Goal: Information Seeking & Learning: Learn about a topic

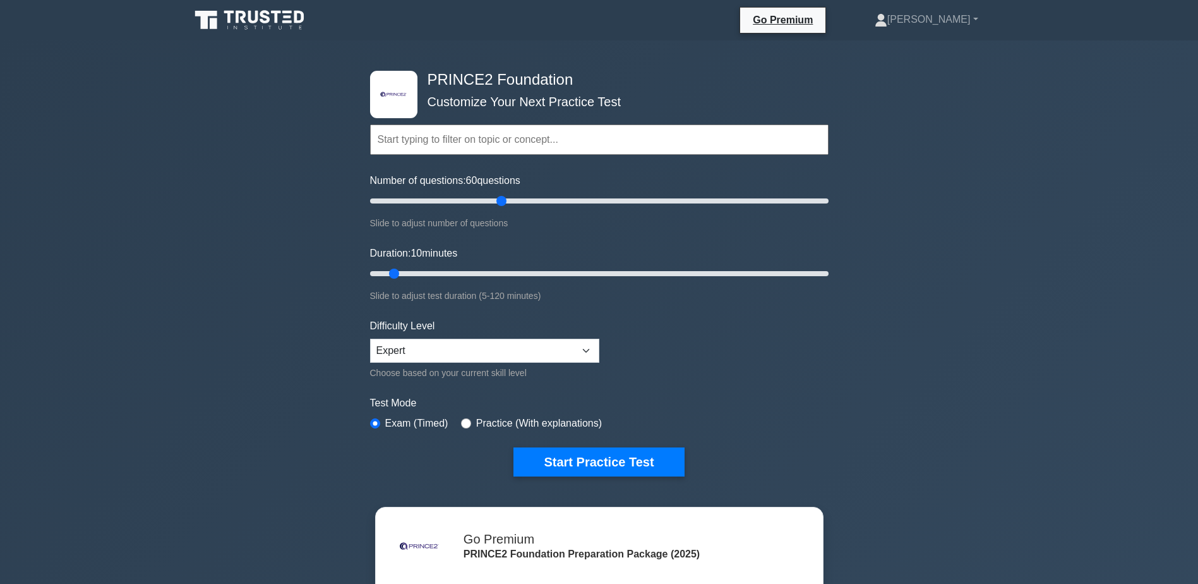
drag, startPoint x: 387, startPoint y: 205, endPoint x: 500, endPoint y: 202, distance: 113.7
type input "60"
click at [500, 202] on input "Number of questions: 60 questions" at bounding box center [599, 200] width 459 height 15
drag, startPoint x: 392, startPoint y: 270, endPoint x: 586, endPoint y: 268, distance: 194.0
type input "60"
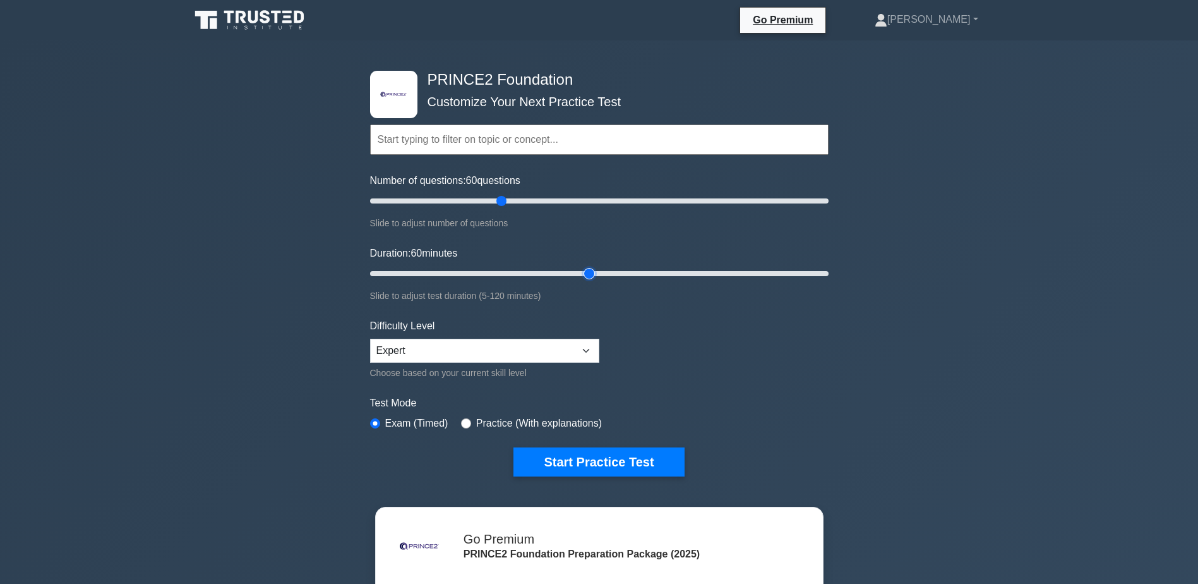
click at [586, 268] on input "Duration: 60 minutes" at bounding box center [599, 273] width 459 height 15
click at [598, 457] on button "Start Practice Test" at bounding box center [599, 461] width 171 height 29
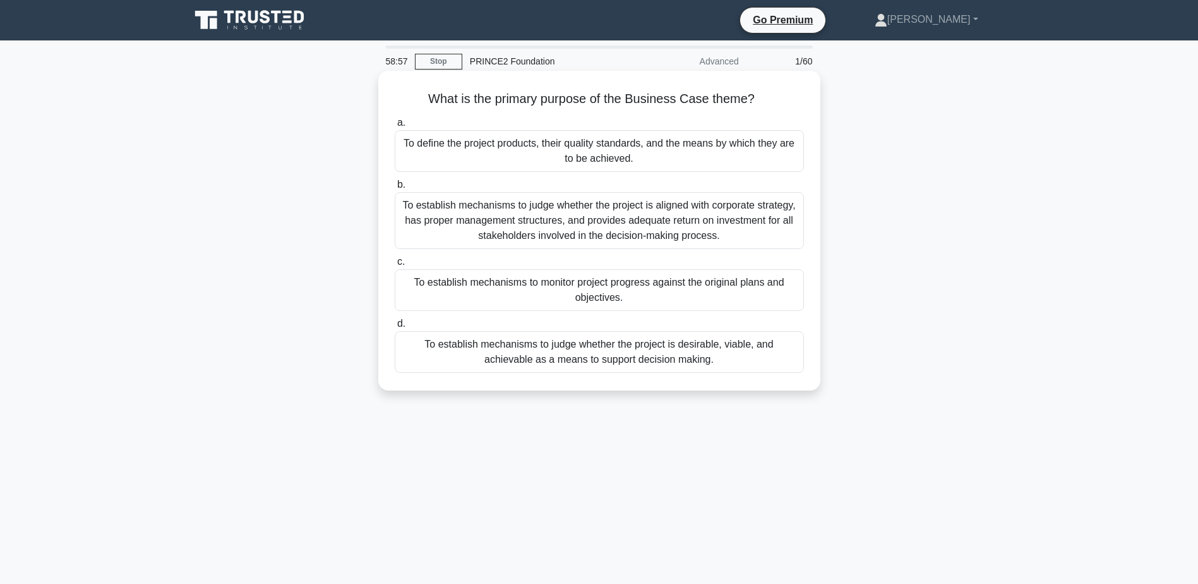
click at [623, 358] on div "To establish mechanisms to judge whether the project is desirable, viable, and …" at bounding box center [599, 352] width 409 height 42
click at [395, 328] on input "d. To establish mechanisms to judge whether the project is desirable, viable, a…" at bounding box center [395, 324] width 0 height 8
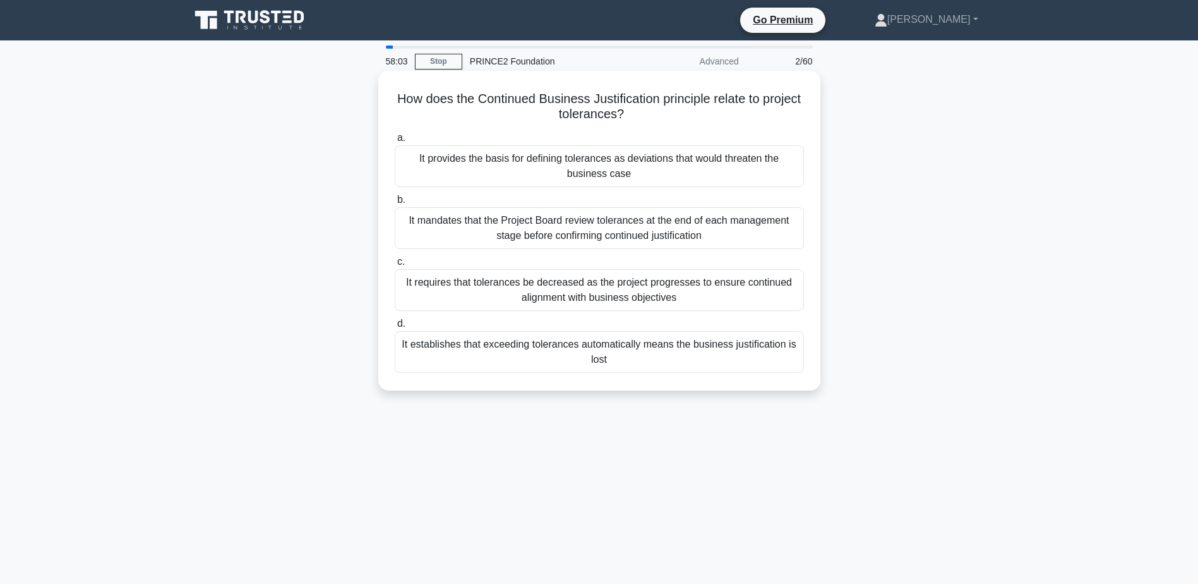
click at [605, 227] on div "It mandates that the Project Board review tolerances at the end of each managem…" at bounding box center [599, 228] width 409 height 42
click at [395, 204] on input "b. It mandates that the Project Board review tolerances at the end of each mana…" at bounding box center [395, 200] width 0 height 8
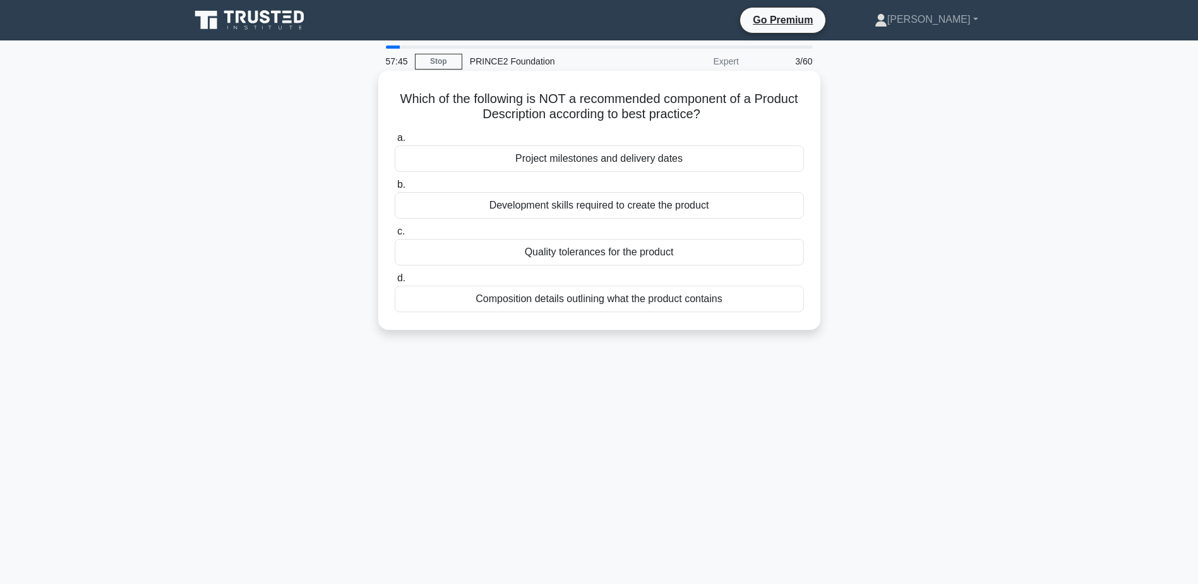
click at [644, 159] on div "Project milestones and delivery dates" at bounding box center [599, 158] width 409 height 27
click at [395, 142] on input "a. Project milestones and delivery dates" at bounding box center [395, 138] width 0 height 8
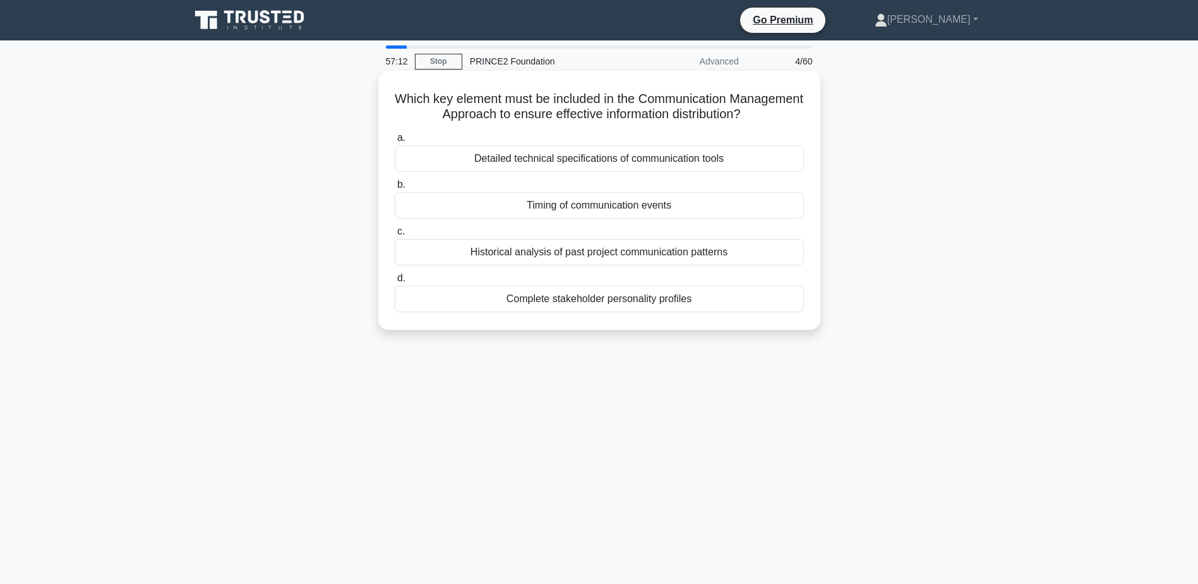
click at [655, 208] on div "Timing of communication events" at bounding box center [599, 205] width 409 height 27
click at [395, 189] on input "b. Timing of communication events" at bounding box center [395, 185] width 0 height 8
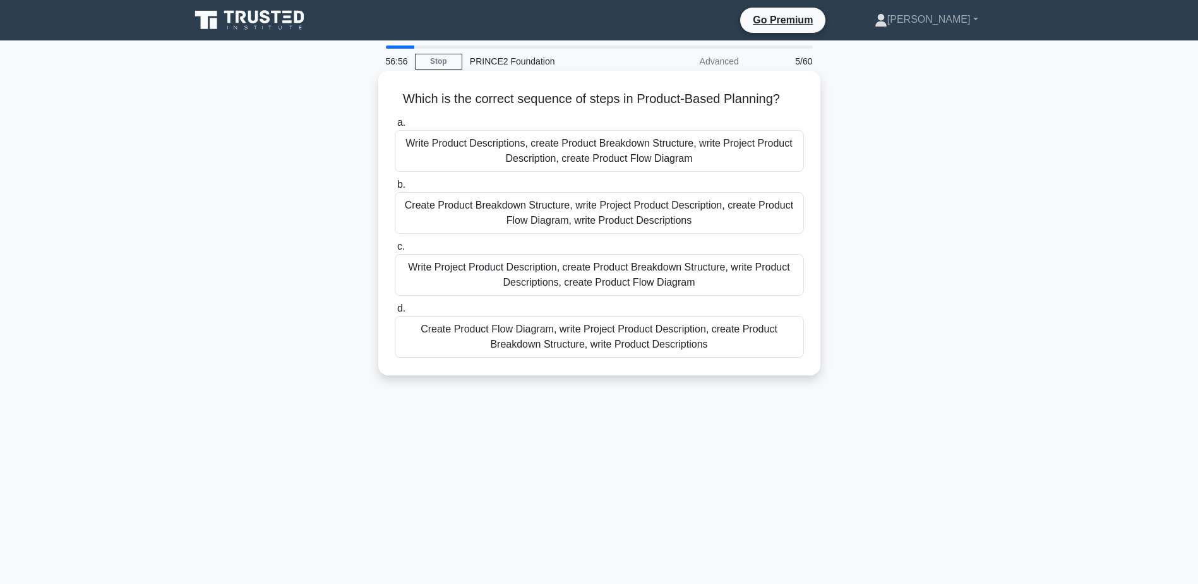
click at [710, 279] on div "Write Project Product Description, create Product Breakdown Structure, write Pr…" at bounding box center [599, 275] width 409 height 42
click at [395, 251] on input "c. Write Project Product Description, create Product Breakdown Structure, write…" at bounding box center [395, 247] width 0 height 8
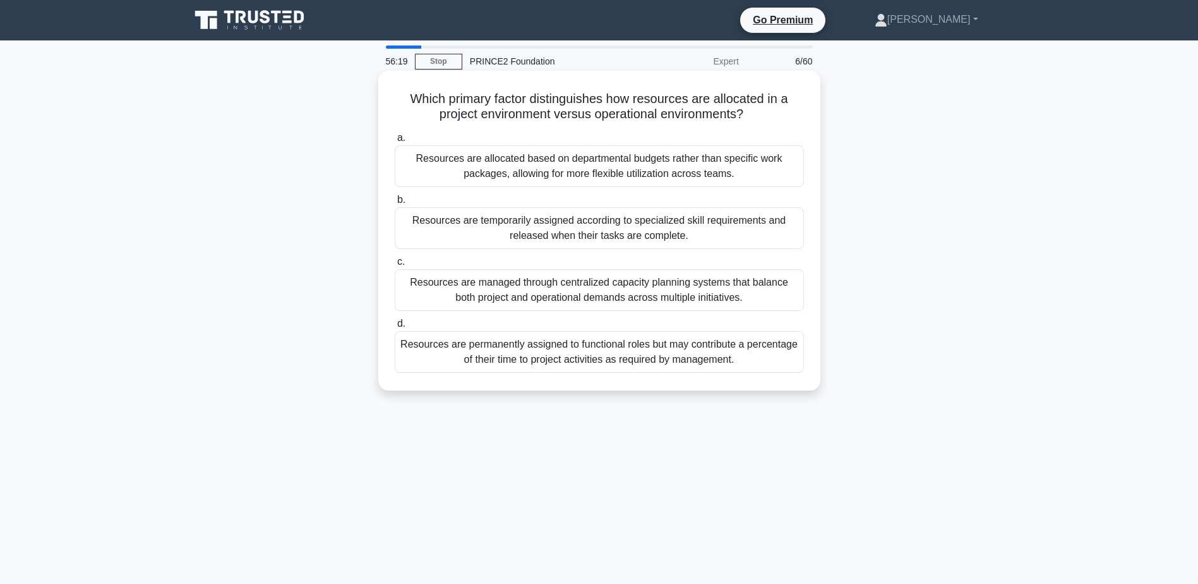
click at [602, 234] on div "Resources are temporarily assigned according to specialized skill requirements …" at bounding box center [599, 228] width 409 height 42
click at [395, 204] on input "b. Resources are temporarily assigned according to specialized skill requiremen…" at bounding box center [395, 200] width 0 height 8
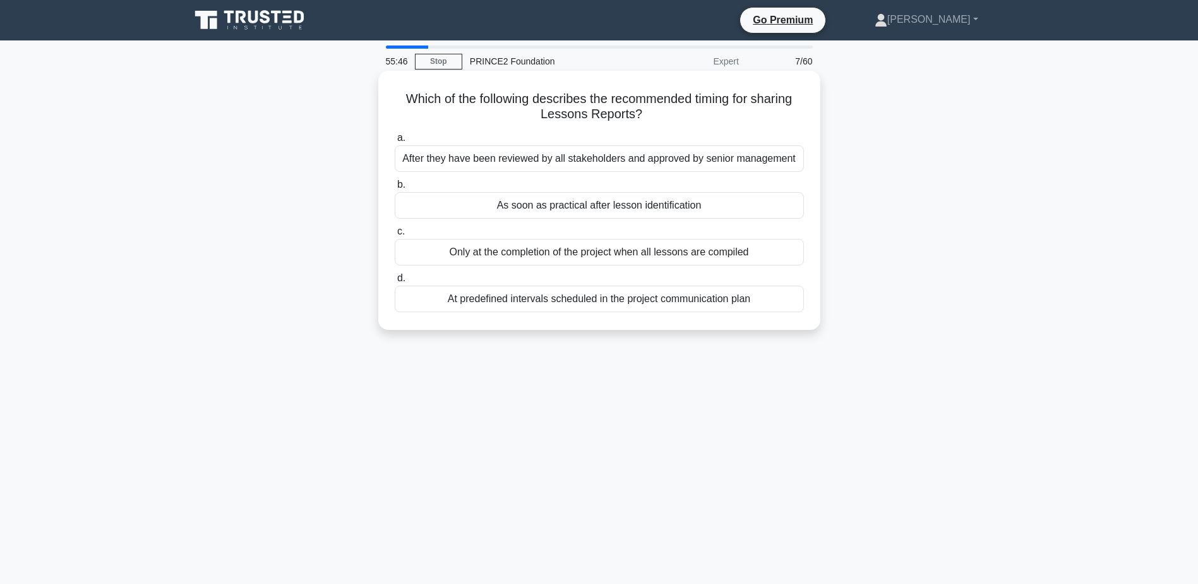
click at [562, 160] on div "After they have been reviewed by all stakeholders and approved by senior manage…" at bounding box center [599, 158] width 409 height 27
click at [395, 142] on input "a. After they have been reviewed by all stakeholders and approved by senior man…" at bounding box center [395, 138] width 0 height 8
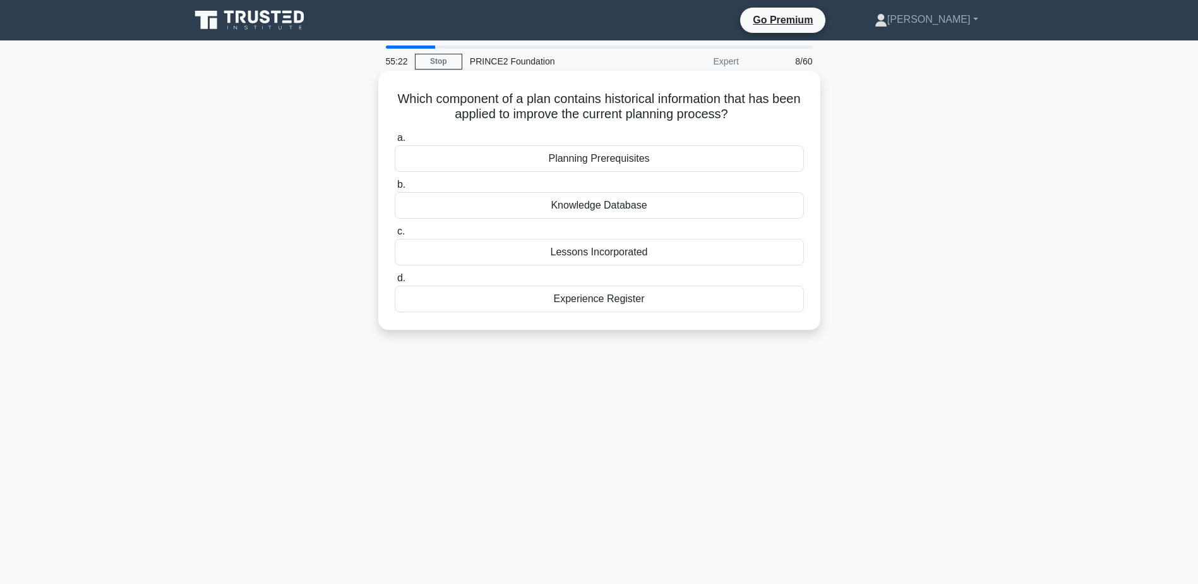
click at [586, 250] on div "Lessons Incorporated" at bounding box center [599, 252] width 409 height 27
click at [395, 236] on input "c. Lessons Incorporated" at bounding box center [395, 231] width 0 height 8
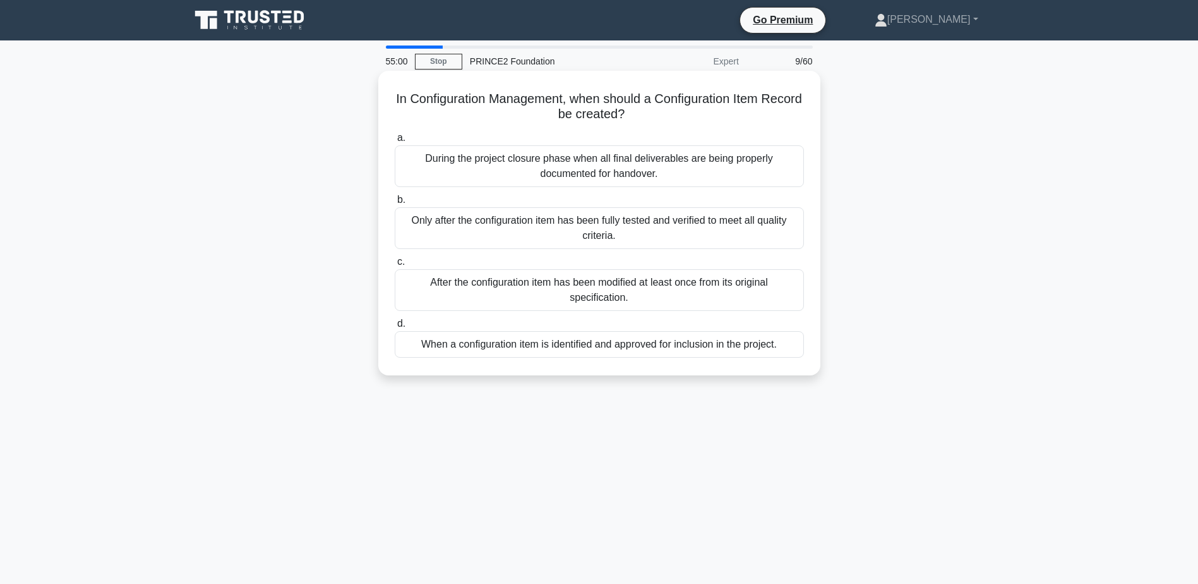
click at [662, 344] on div "When a configuration item is identified and approved for inclusion in the proje…" at bounding box center [599, 344] width 409 height 27
click at [395, 328] on input "d. When a configuration item is identified and approved for inclusion in the pr…" at bounding box center [395, 324] width 0 height 8
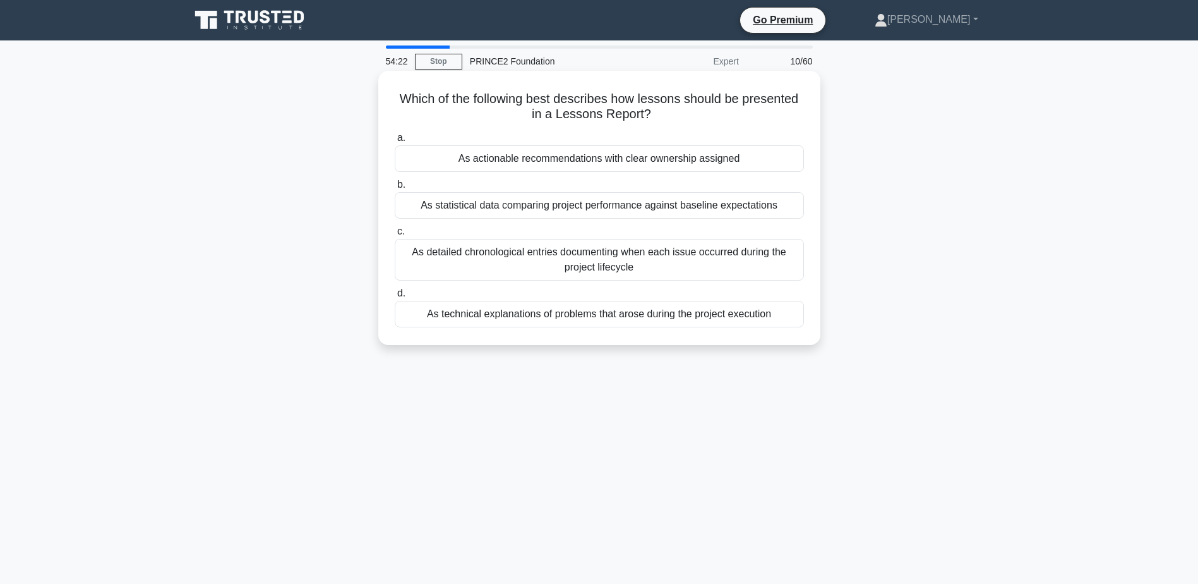
click at [614, 162] on div "As actionable recommendations with clear ownership assigned" at bounding box center [599, 158] width 409 height 27
click at [395, 142] on input "a. As actionable recommendations with clear ownership assigned" at bounding box center [395, 138] width 0 height 8
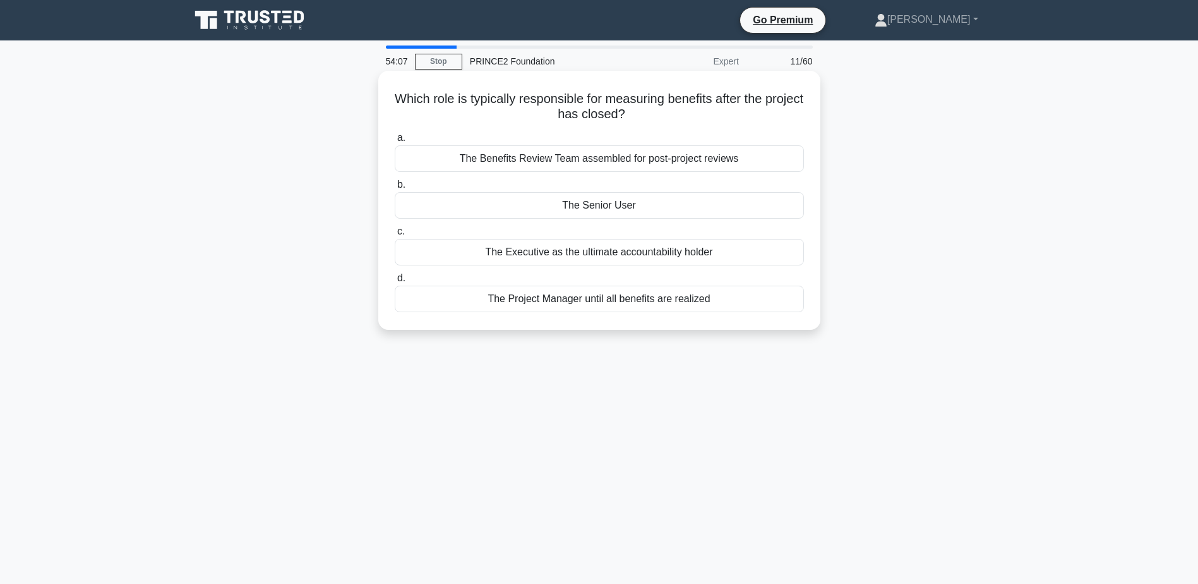
click at [632, 254] on div "The Executive as the ultimate accountability holder" at bounding box center [599, 252] width 409 height 27
click at [395, 236] on input "c. The Executive as the ultimate accountability holder" at bounding box center [395, 231] width 0 height 8
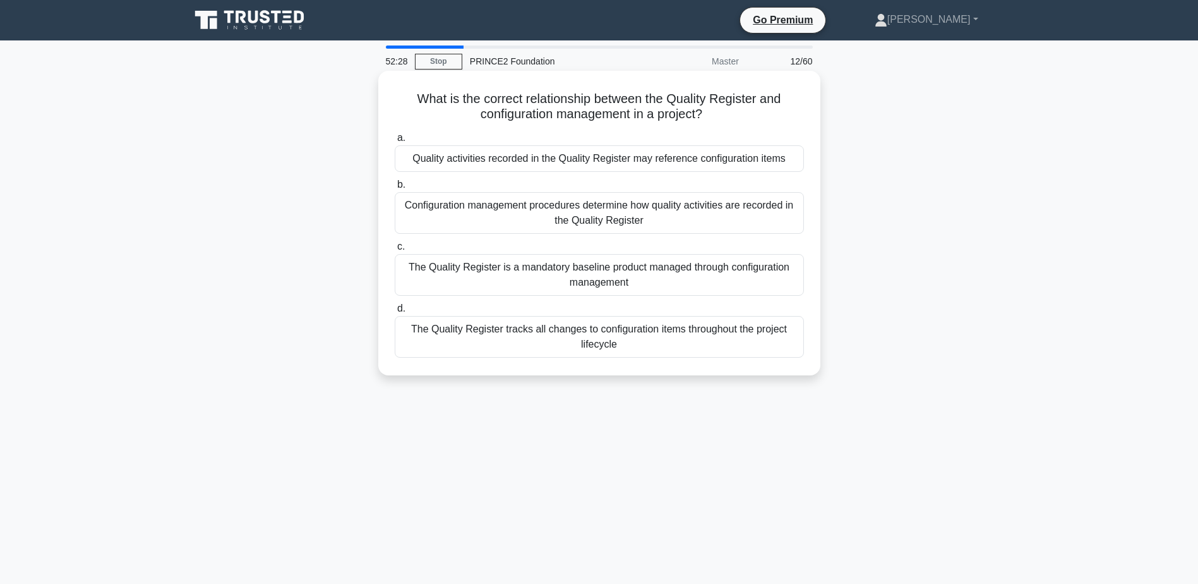
click at [595, 162] on div "Quality activities recorded in the Quality Register may reference configuration…" at bounding box center [599, 158] width 409 height 27
click at [395, 142] on input "a. Quality activities recorded in the Quality Register may reference configurat…" at bounding box center [395, 138] width 0 height 8
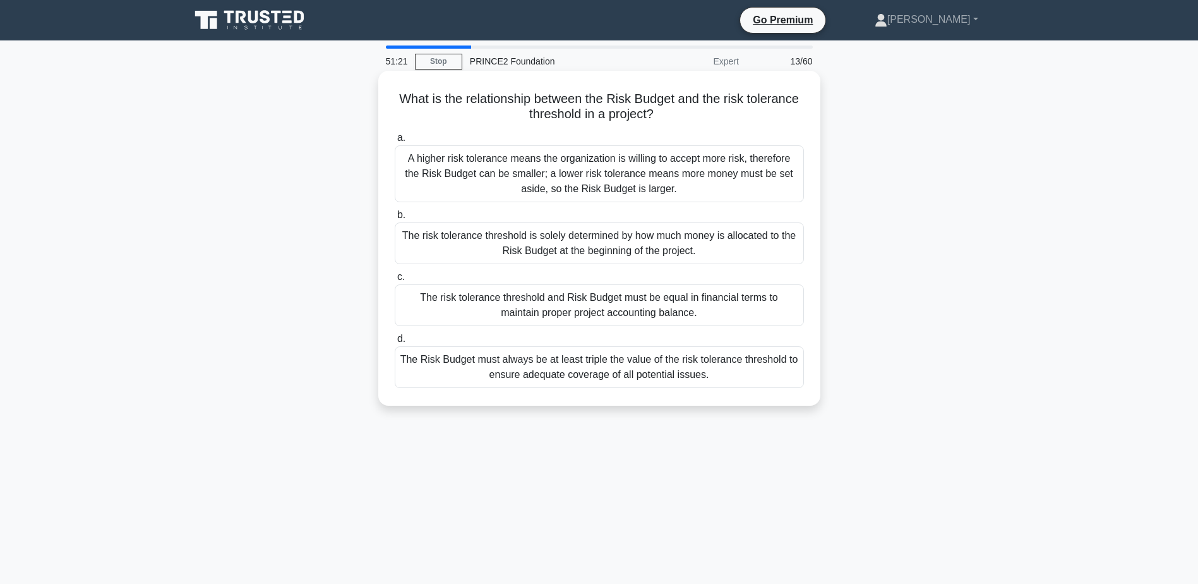
click at [563, 305] on div "The risk tolerance threshold and Risk Budget must be equal in financial terms t…" at bounding box center [599, 305] width 409 height 42
click at [395, 281] on input "c. The risk tolerance threshold and Risk Budget must be equal in financial term…" at bounding box center [395, 277] width 0 height 8
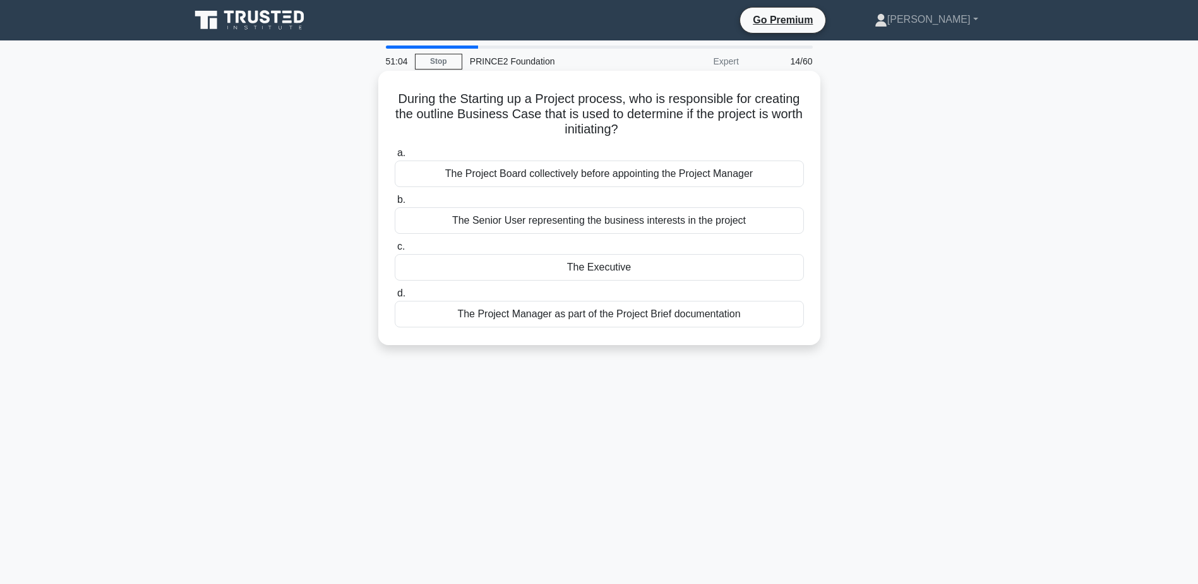
click at [608, 313] on div "The Project Manager as part of the Project Brief documentation" at bounding box center [599, 314] width 409 height 27
click at [395, 298] on input "d. The Project Manager as part of the Project Brief documentation" at bounding box center [395, 293] width 0 height 8
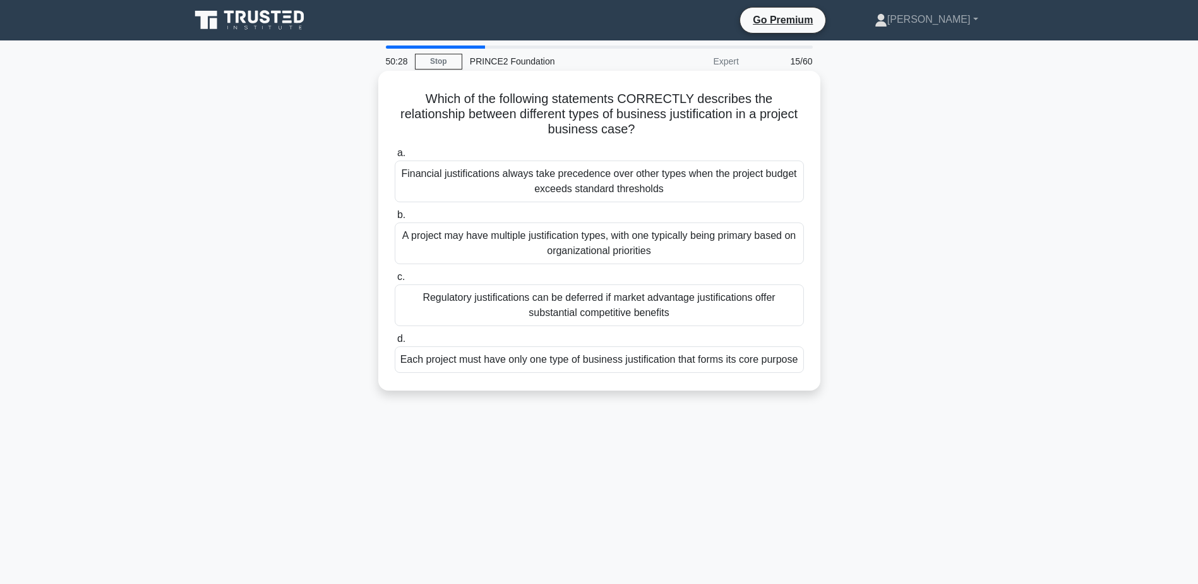
click at [523, 241] on div "A project may have multiple justification types, with one typically being prima…" at bounding box center [599, 243] width 409 height 42
click at [395, 219] on input "b. A project may have multiple justification types, with one typically being pr…" at bounding box center [395, 215] width 0 height 8
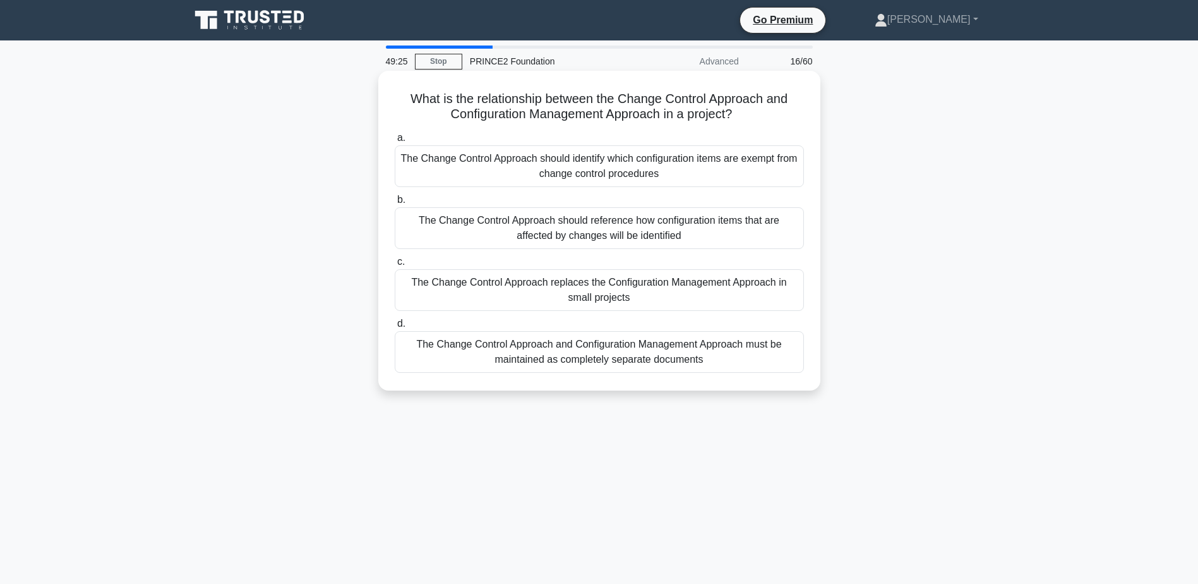
click at [545, 226] on div "The Change Control Approach should reference how configuration items that are a…" at bounding box center [599, 228] width 409 height 42
click at [395, 204] on input "b. The Change Control Approach should reference how configuration items that ar…" at bounding box center [395, 200] width 0 height 8
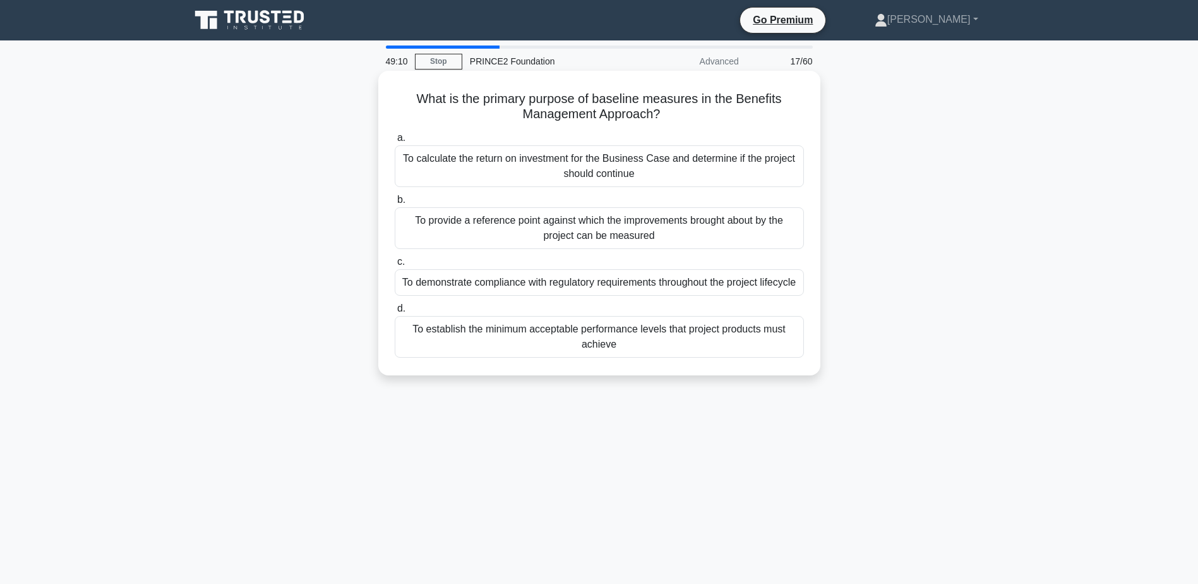
click at [610, 162] on div "To calculate the return on investment for the Business Case and determine if th…" at bounding box center [599, 166] width 409 height 42
click at [395, 142] on input "a. To calculate the return on investment for the Business Case and determine if…" at bounding box center [395, 138] width 0 height 8
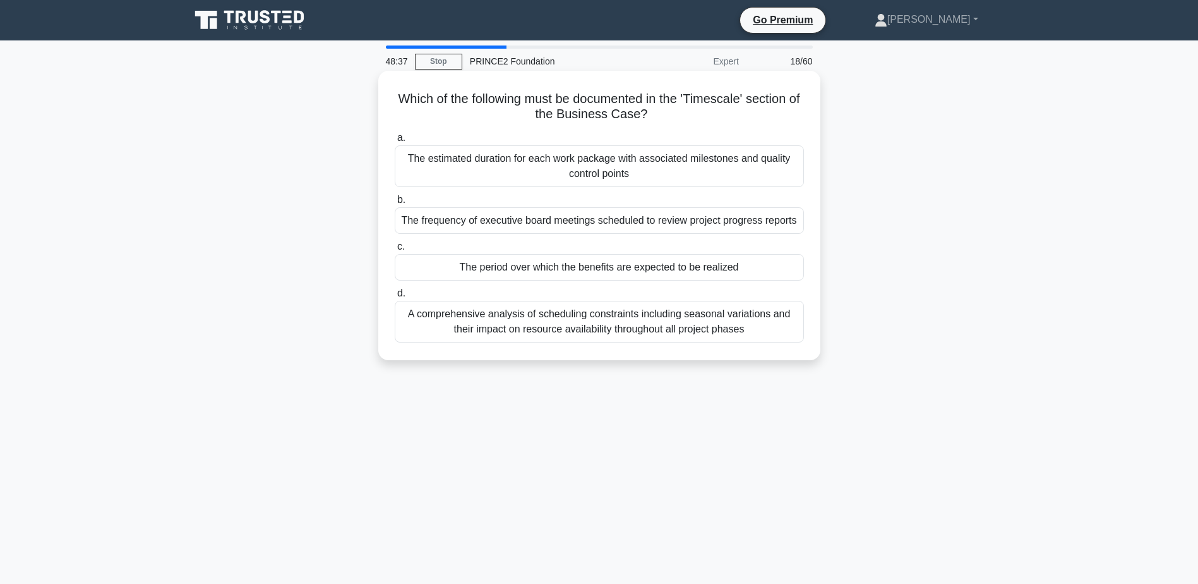
click at [545, 266] on div "The period over which the benefits are expected to be realized" at bounding box center [599, 267] width 409 height 27
click at [395, 251] on input "c. The period over which the benefits are expected to be realized" at bounding box center [395, 247] width 0 height 8
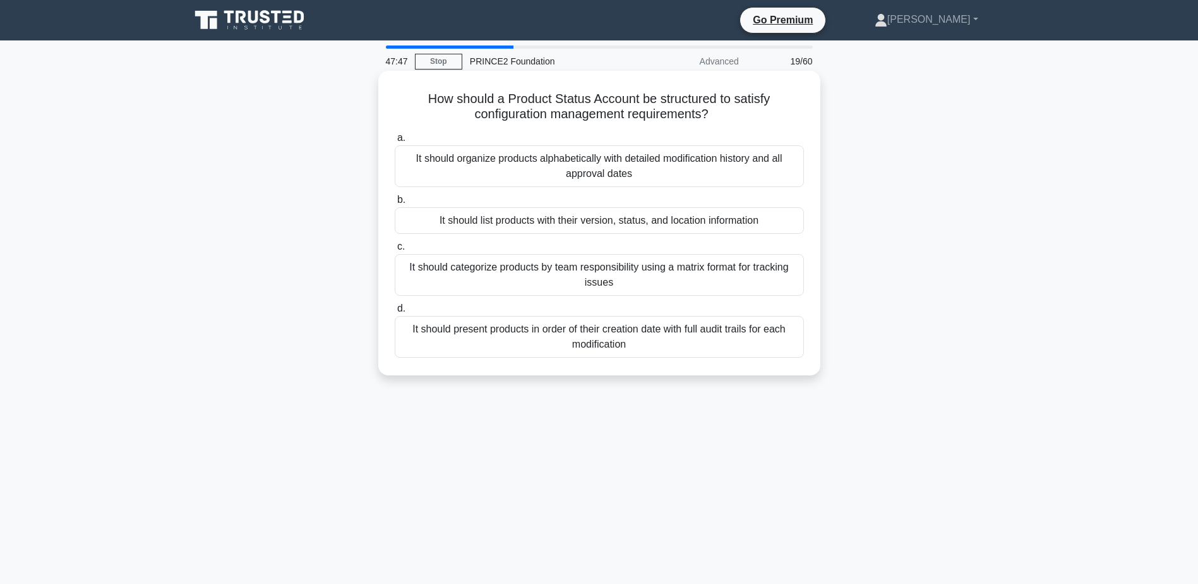
click at [665, 221] on div "It should list products with their version, status, and location information" at bounding box center [599, 220] width 409 height 27
click at [395, 204] on input "b. It should list products with their version, status, and location information" at bounding box center [395, 200] width 0 height 8
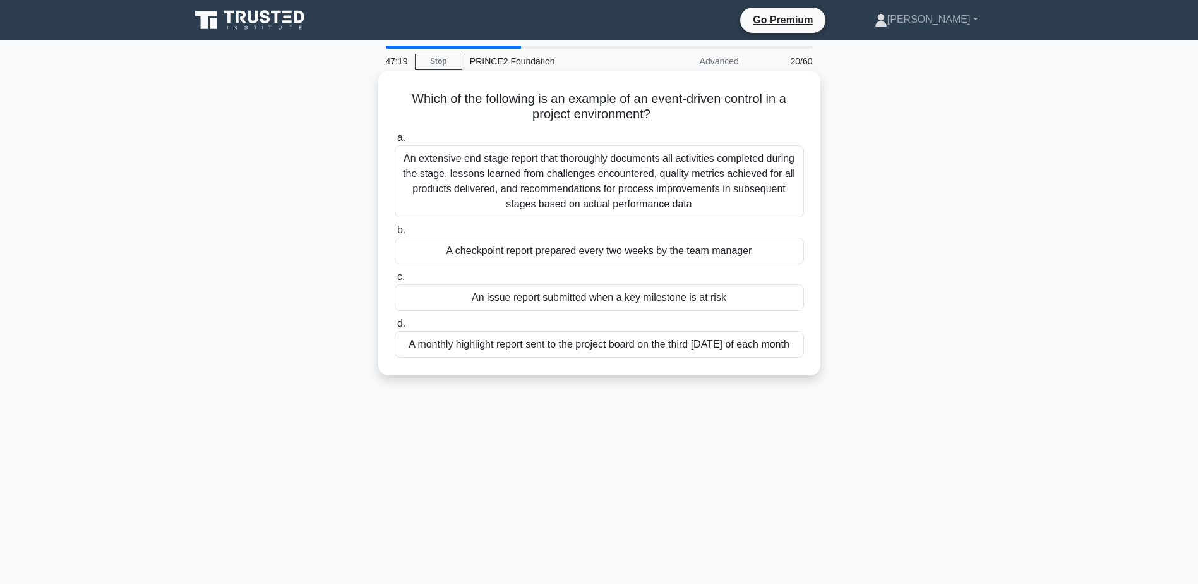
click at [551, 299] on div "An issue report submitted when a key milestone is at risk" at bounding box center [599, 297] width 409 height 27
click at [395, 281] on input "c. An issue report submitted when a key milestone is at risk" at bounding box center [395, 277] width 0 height 8
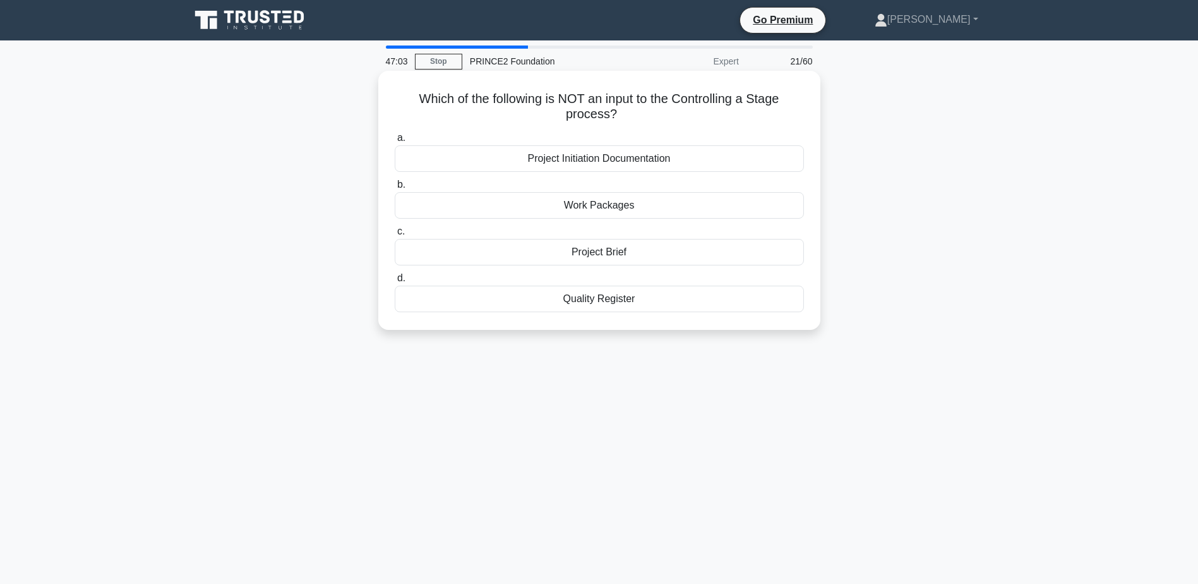
click at [594, 254] on div "Project Brief" at bounding box center [599, 252] width 409 height 27
click at [395, 236] on input "c. Project Brief" at bounding box center [395, 231] width 0 height 8
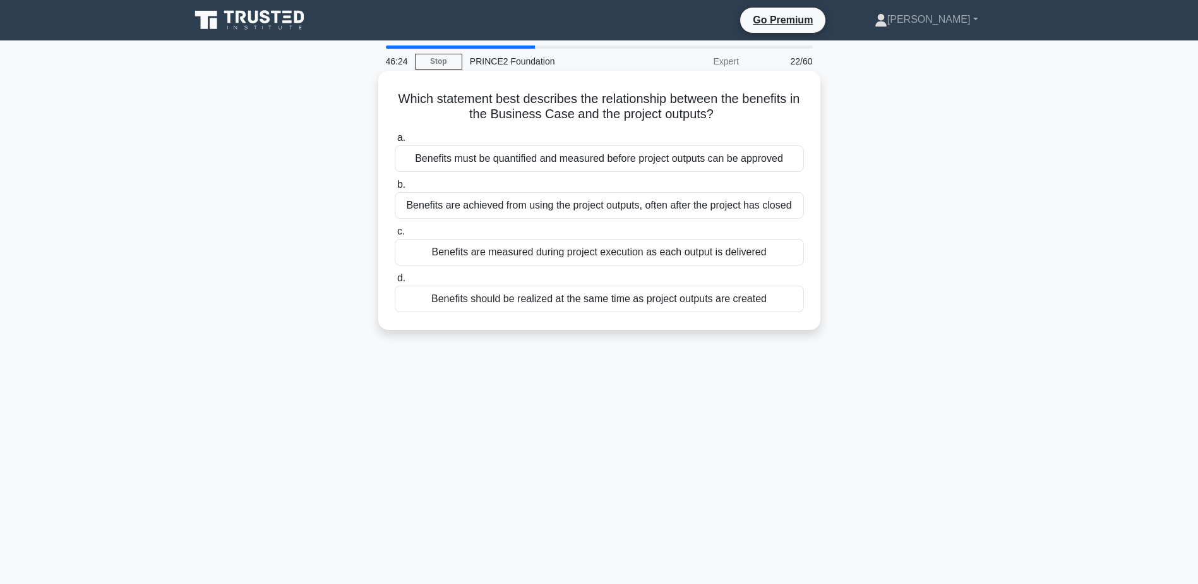
click at [539, 208] on div "Benefits are achieved from using the project outputs, often after the project h…" at bounding box center [599, 205] width 409 height 27
click at [395, 189] on input "b. Benefits are achieved from using the project outputs, often after the projec…" at bounding box center [395, 185] width 0 height 8
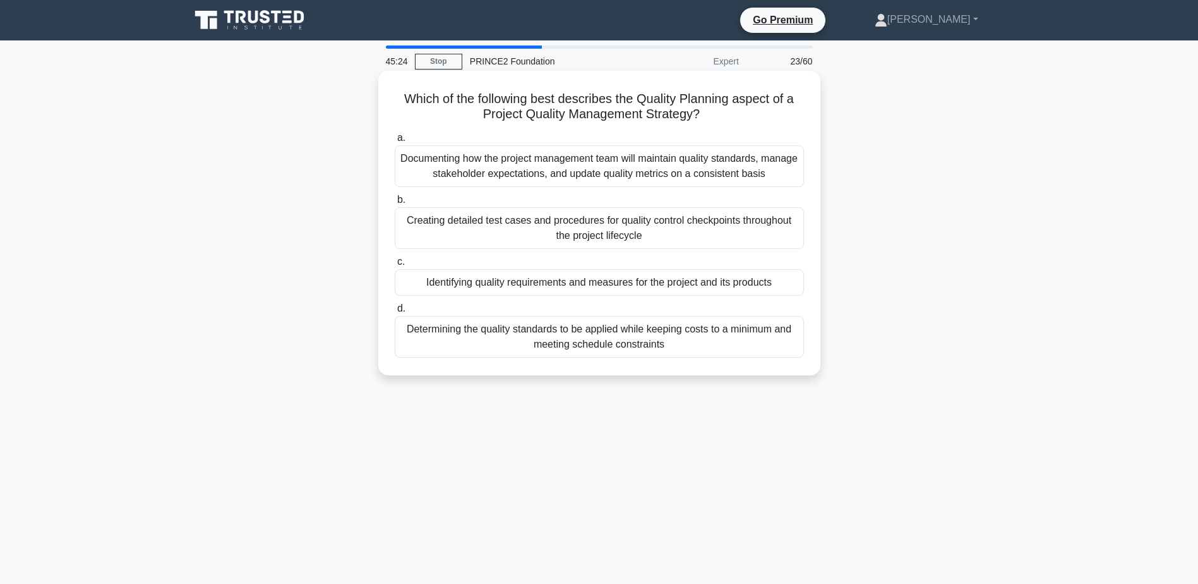
click at [510, 283] on div "Identifying quality requirements and measures for the project and its products" at bounding box center [599, 282] width 409 height 27
click at [395, 266] on input "c. Identifying quality requirements and measures for the project and its produc…" at bounding box center [395, 262] width 0 height 8
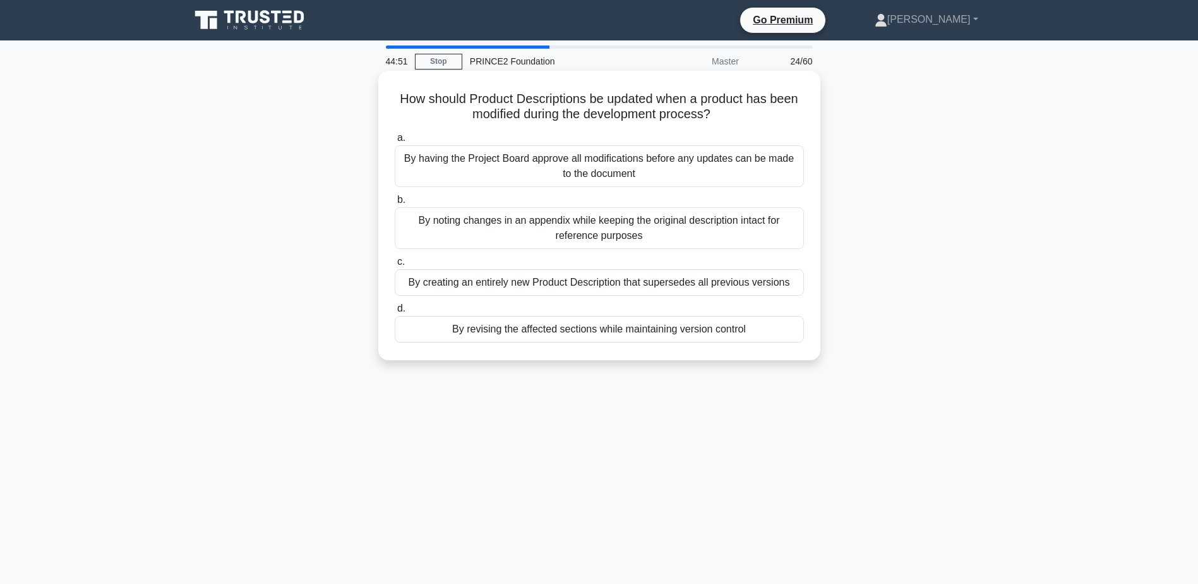
click at [638, 166] on div "By having the Project Board approve all modifications before any updates can be…" at bounding box center [599, 166] width 409 height 42
click at [395, 142] on input "a. By having the Project Board approve all modifications before any updates can…" at bounding box center [395, 138] width 0 height 8
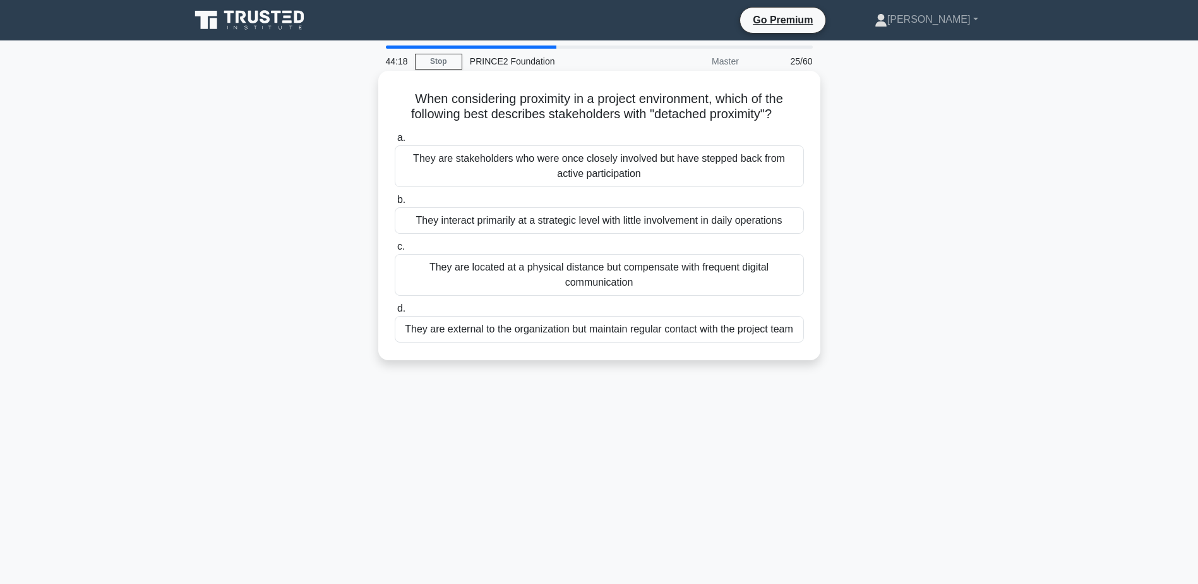
click at [480, 222] on div "They interact primarily at a strategic level with little involvement in daily o…" at bounding box center [599, 220] width 409 height 27
click at [395, 204] on input "b. They interact primarily at a strategic level with little involvement in dail…" at bounding box center [395, 200] width 0 height 8
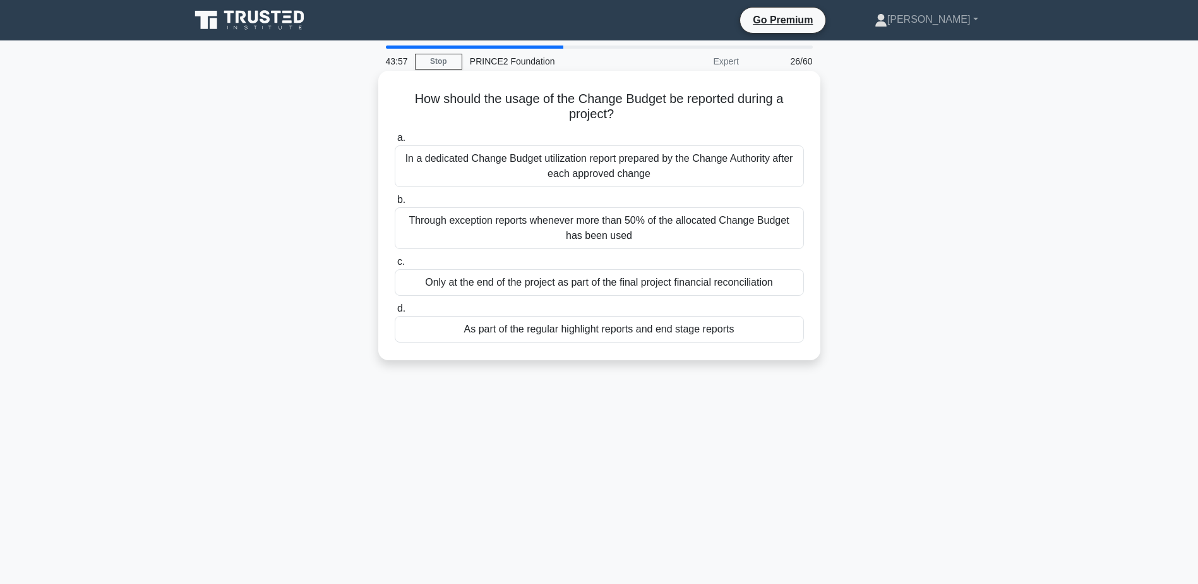
click at [543, 329] on div "As part of the regular highlight reports and end stage reports" at bounding box center [599, 329] width 409 height 27
click at [395, 313] on input "d. As part of the regular highlight reports and end stage reports" at bounding box center [395, 309] width 0 height 8
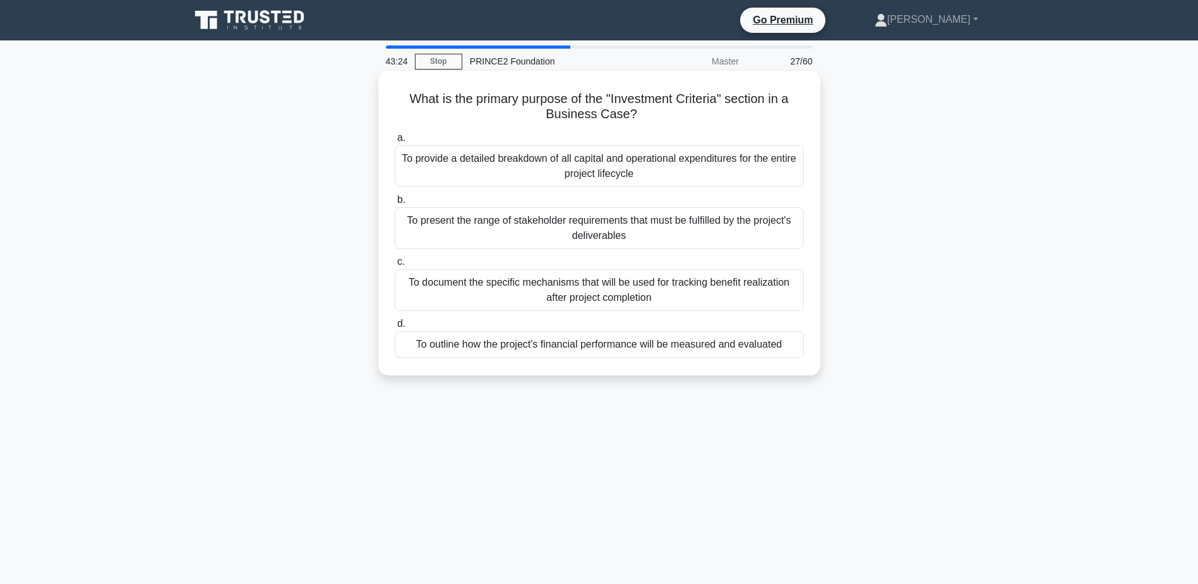
click at [685, 166] on div "To provide a detailed breakdown of all capital and operational expenditures for…" at bounding box center [599, 166] width 409 height 42
click at [395, 142] on input "a. To provide a detailed breakdown of all capital and operational expenditures …" at bounding box center [395, 138] width 0 height 8
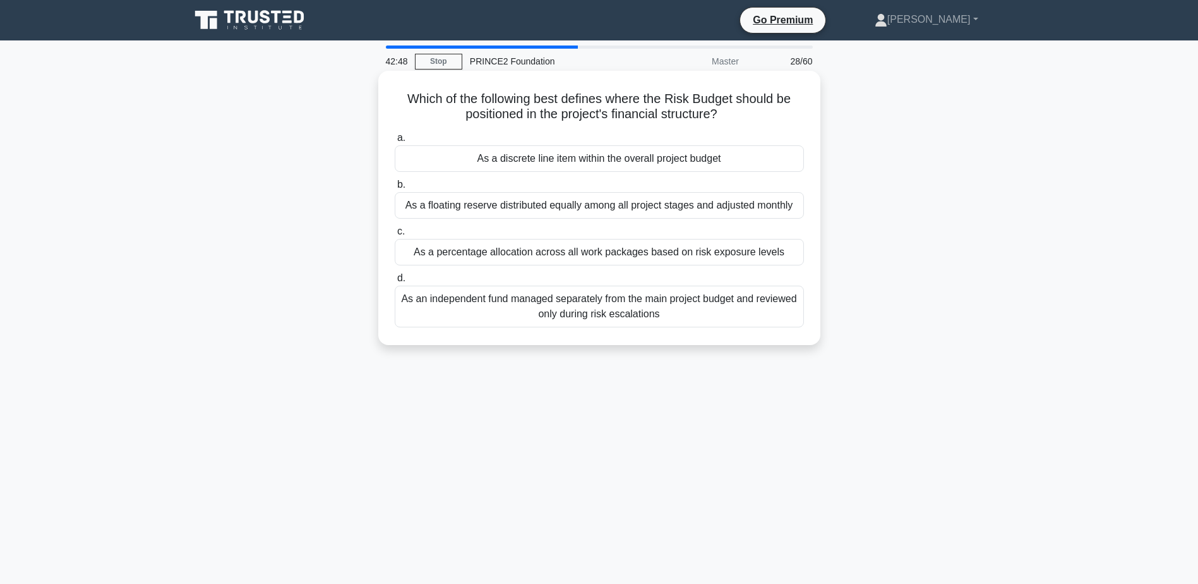
click at [714, 314] on div "As an independent fund managed separately from the main project budget and revi…" at bounding box center [599, 307] width 409 height 42
click at [395, 282] on input "d. As an independent fund managed separately from the main project budget and r…" at bounding box center [395, 278] width 0 height 8
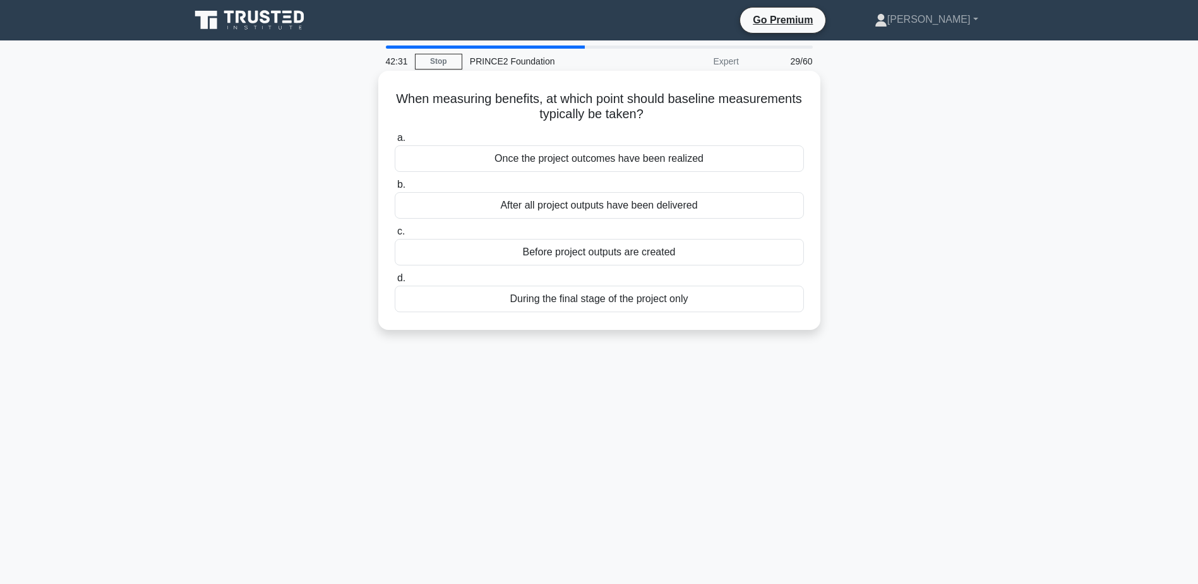
click at [653, 250] on div "Before project outputs are created" at bounding box center [599, 252] width 409 height 27
click at [395, 236] on input "c. Before project outputs are created" at bounding box center [395, 231] width 0 height 8
click at [667, 250] on div "Based on the information needs agreed with the Project Board" at bounding box center [599, 252] width 409 height 27
click at [395, 236] on input "c. Based on the information needs agreed with the Project Board" at bounding box center [395, 231] width 0 height 8
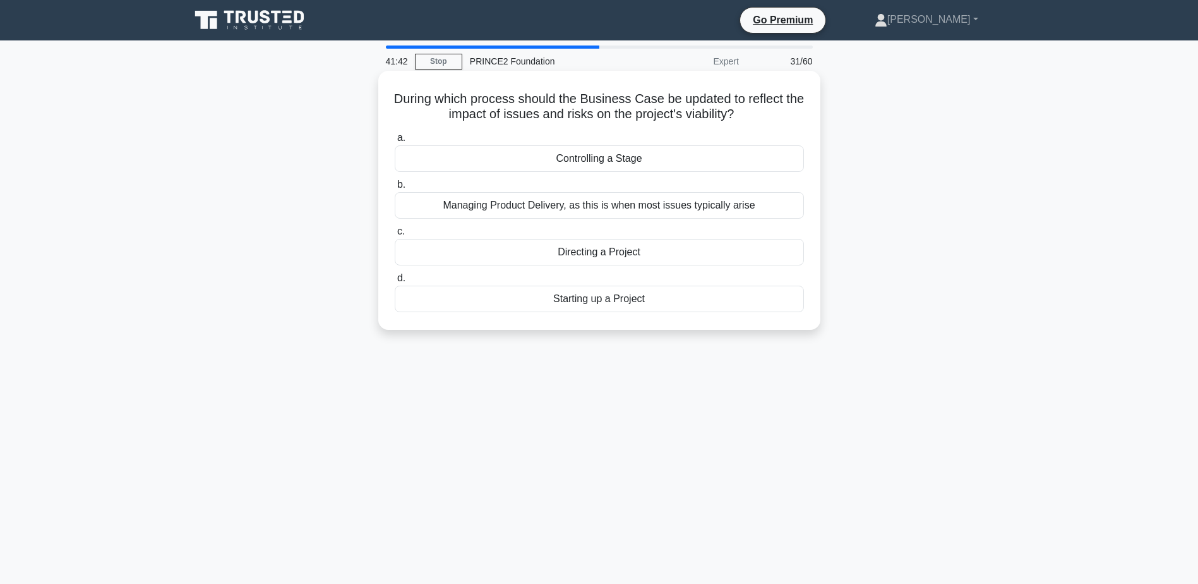
click at [614, 159] on div "Controlling a Stage" at bounding box center [599, 158] width 409 height 27
click at [395, 142] on input "a. Controlling a Stage" at bounding box center [395, 138] width 0 height 8
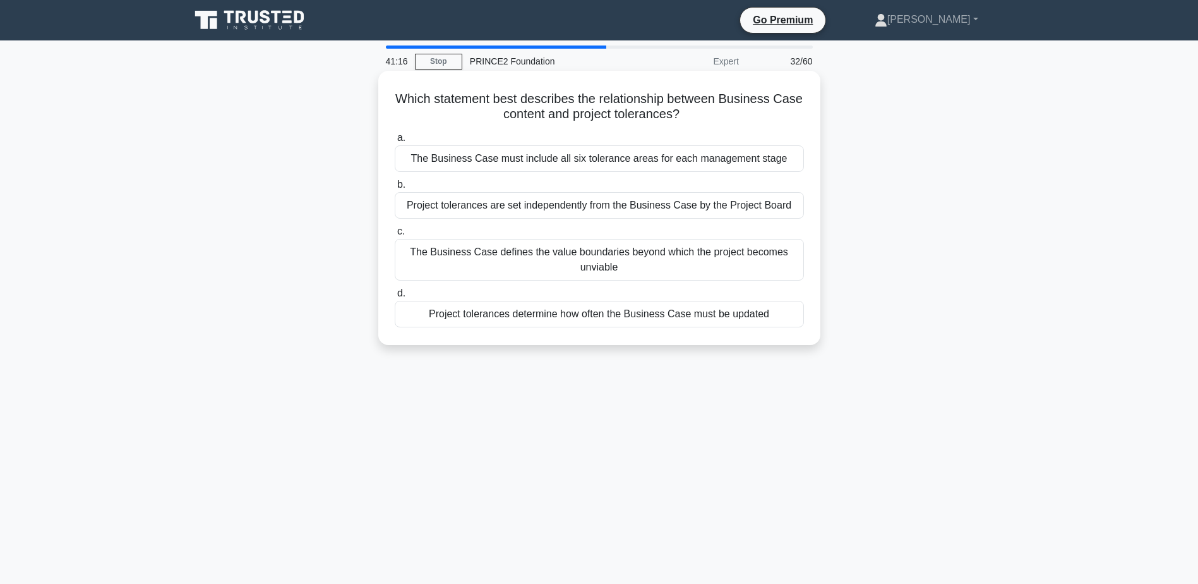
click at [518, 209] on div "Project tolerances are set independently from the Business Case by the Project …" at bounding box center [599, 205] width 409 height 27
click at [395, 189] on input "b. Project tolerances are set independently from the Business Case by the Proje…" at bounding box center [395, 185] width 0 height 8
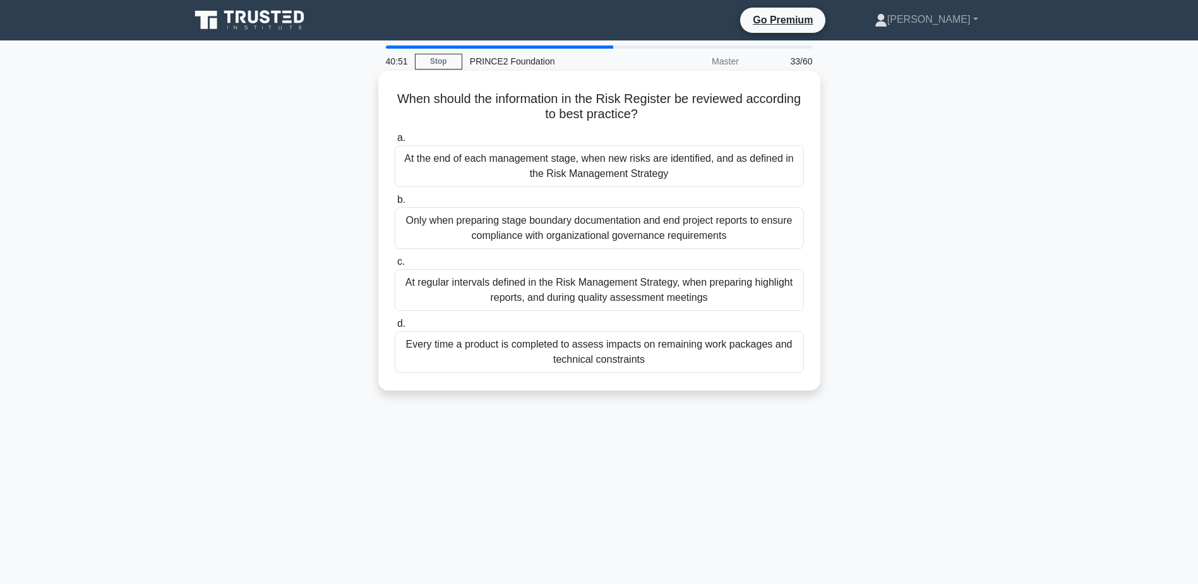
click at [576, 169] on div "At the end of each management stage, when new risks are identified, and as defi…" at bounding box center [599, 166] width 409 height 42
click at [395, 142] on input "a. At the end of each management stage, when new risks are identified, and as d…" at bounding box center [395, 138] width 0 height 8
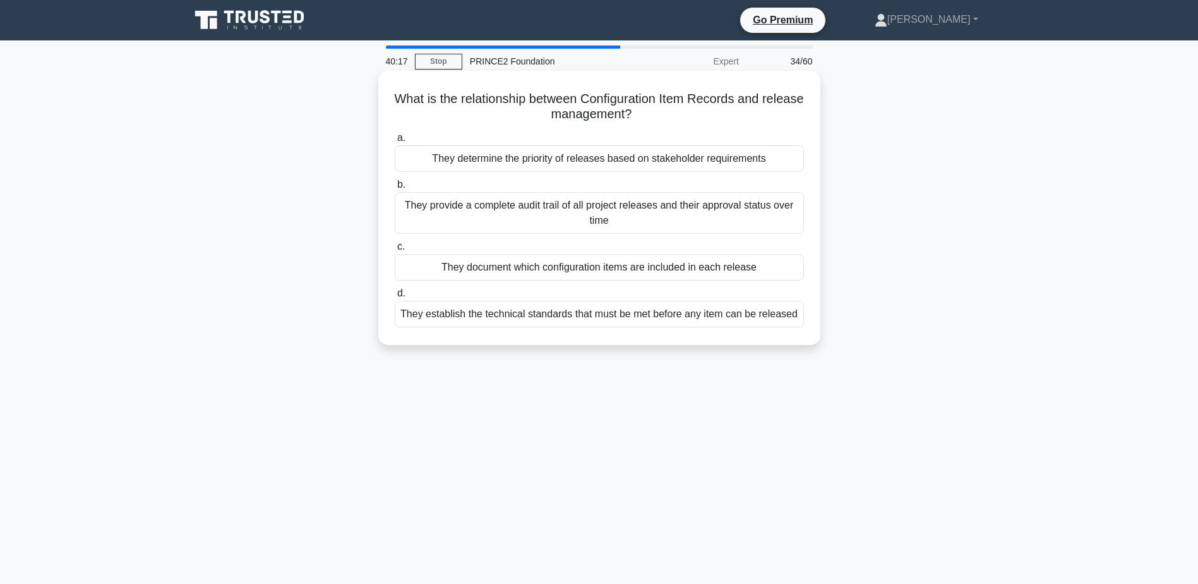
click at [562, 222] on div "They provide a complete audit trail of all project releases and their approval …" at bounding box center [599, 213] width 409 height 42
click at [395, 189] on input "b. They provide a complete audit trail of all project releases and their approv…" at bounding box center [395, 185] width 0 height 8
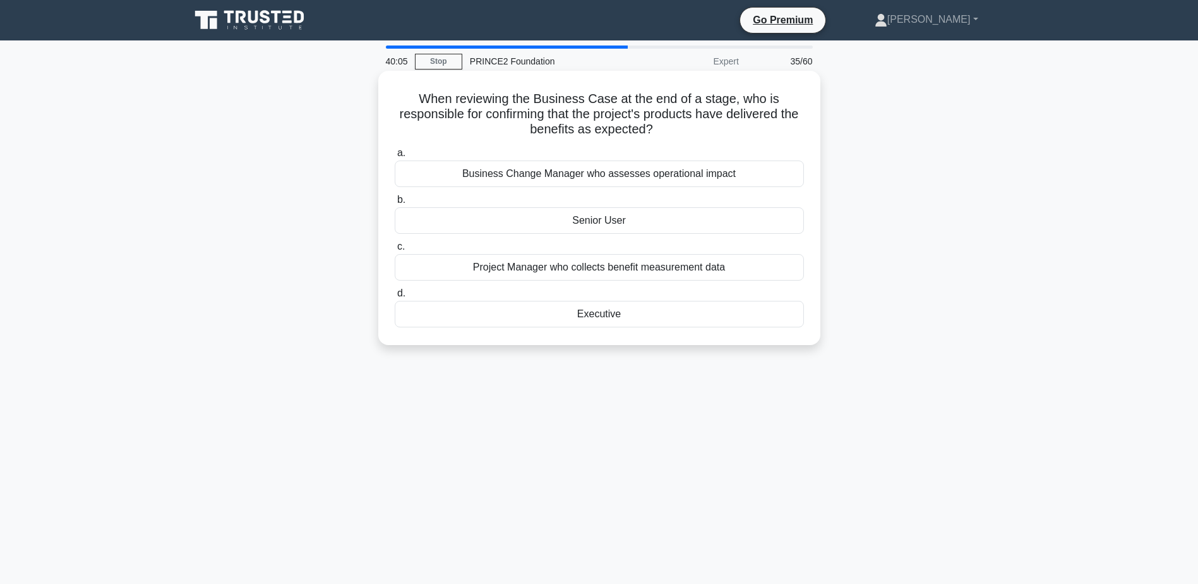
click at [604, 314] on div "Executive" at bounding box center [599, 314] width 409 height 27
click at [395, 298] on input "d. Executive" at bounding box center [395, 293] width 0 height 8
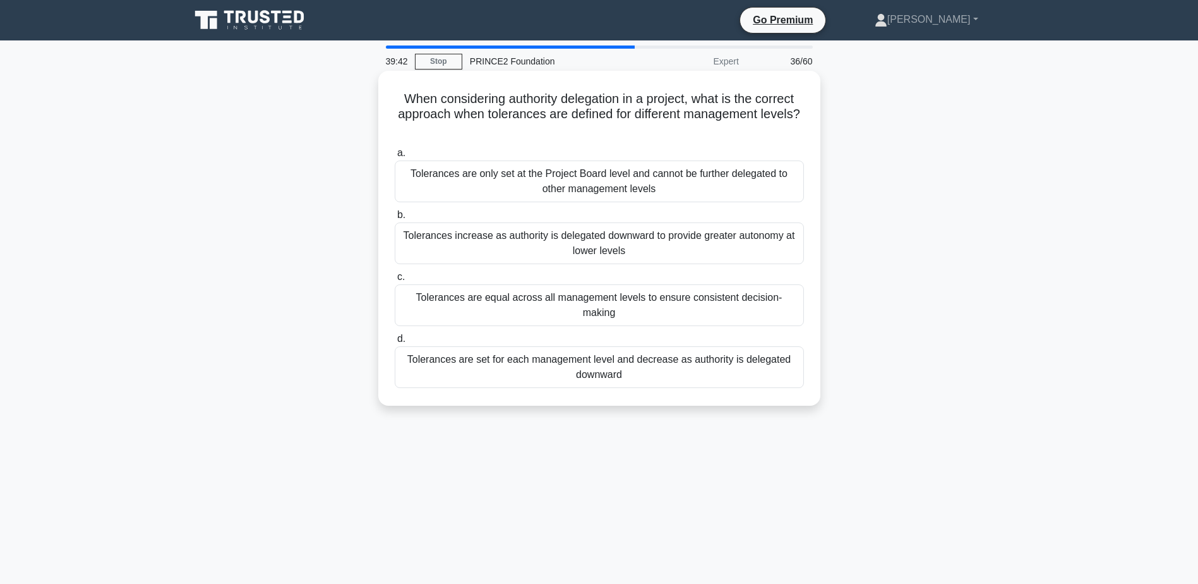
click at [615, 355] on div "Tolerances are set for each management level and decrease as authority is deleg…" at bounding box center [599, 367] width 409 height 42
click at [395, 343] on input "d. Tolerances are set for each management level and decrease as authority is de…" at bounding box center [395, 339] width 0 height 8
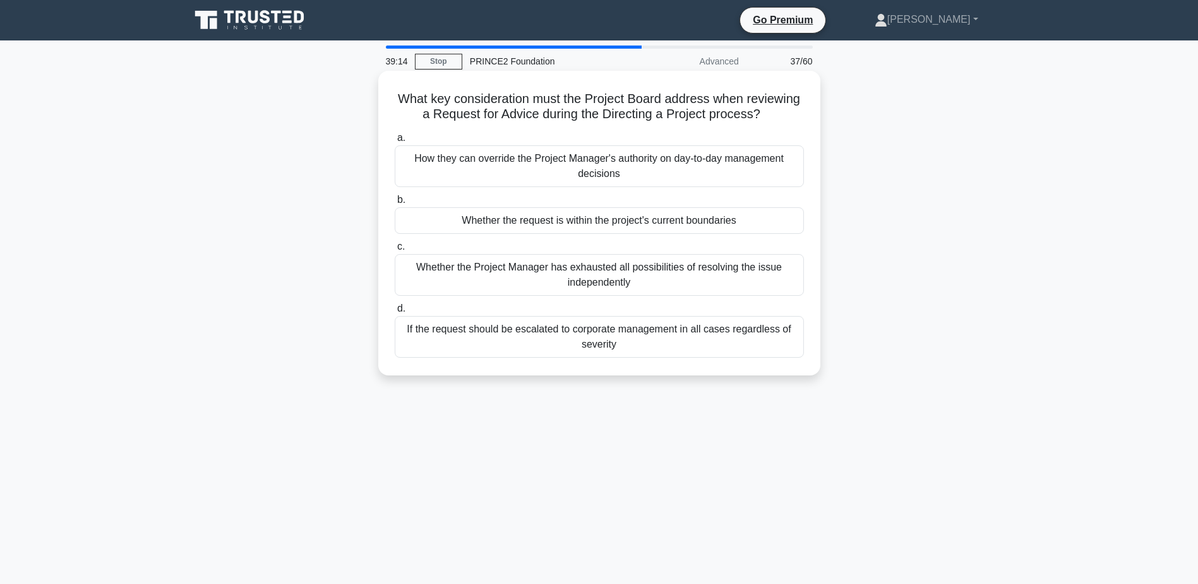
click at [666, 220] on div "Whether the request is within the project's current boundaries" at bounding box center [599, 220] width 409 height 27
click at [395, 204] on input "b. Whether the request is within the project's current boundaries" at bounding box center [395, 200] width 0 height 8
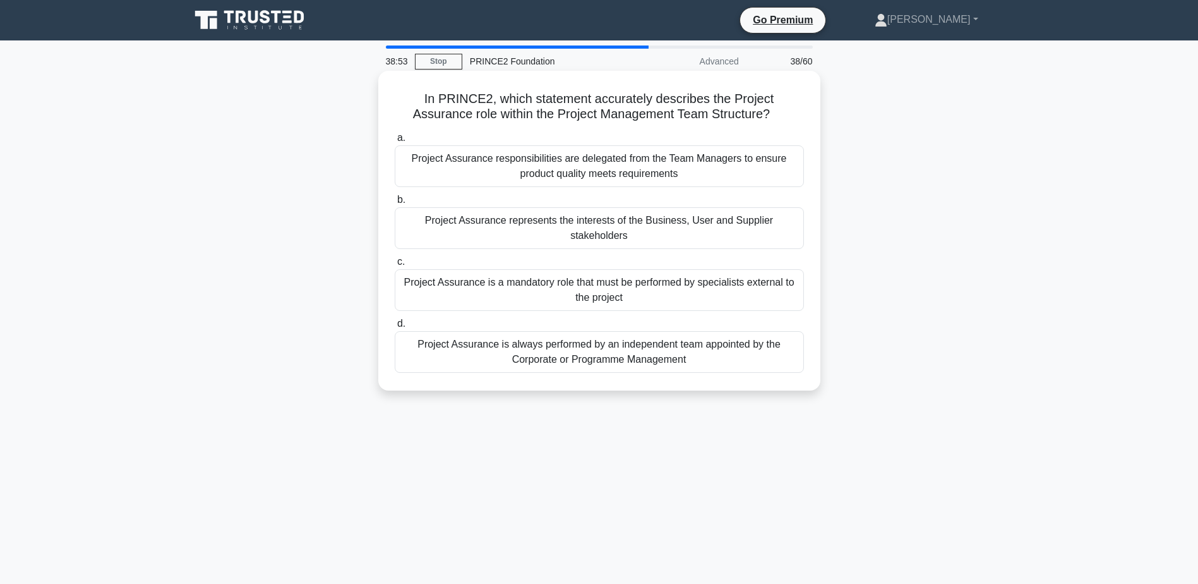
click at [622, 355] on div "Project Assurance is always performed by an independent team appointed by the C…" at bounding box center [599, 352] width 409 height 42
click at [395, 328] on input "d. Project Assurance is always performed by an independent team appointed by th…" at bounding box center [395, 324] width 0 height 8
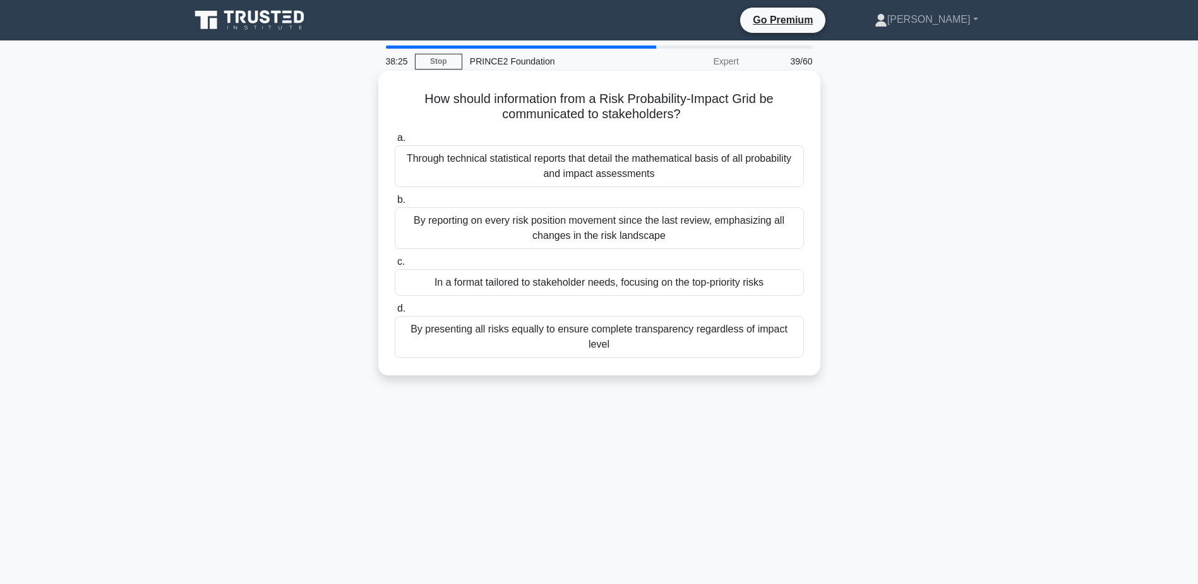
click at [672, 167] on div "Through technical statistical reports that detail the mathematical basis of all…" at bounding box center [599, 166] width 409 height 42
click at [395, 142] on input "a. Through technical statistical reports that detail the mathematical basis of …" at bounding box center [395, 138] width 0 height 8
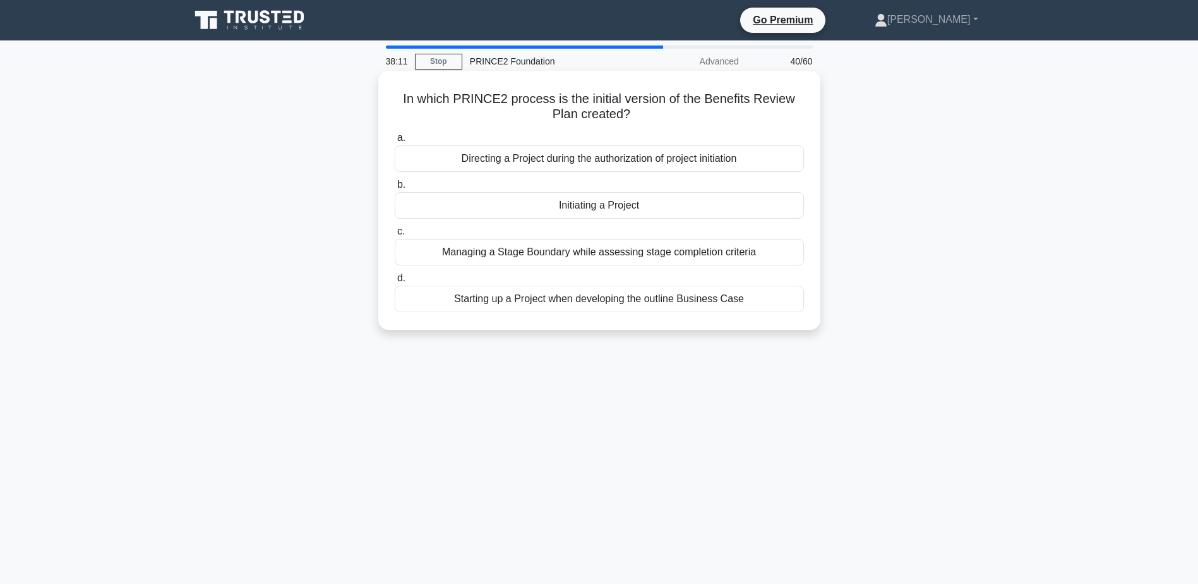
click at [649, 300] on div "Starting up a Project when developing the outline Business Case" at bounding box center [599, 299] width 409 height 27
click at [395, 282] on input "d. Starting up a Project when developing the outline Business Case" at bounding box center [395, 278] width 0 height 8
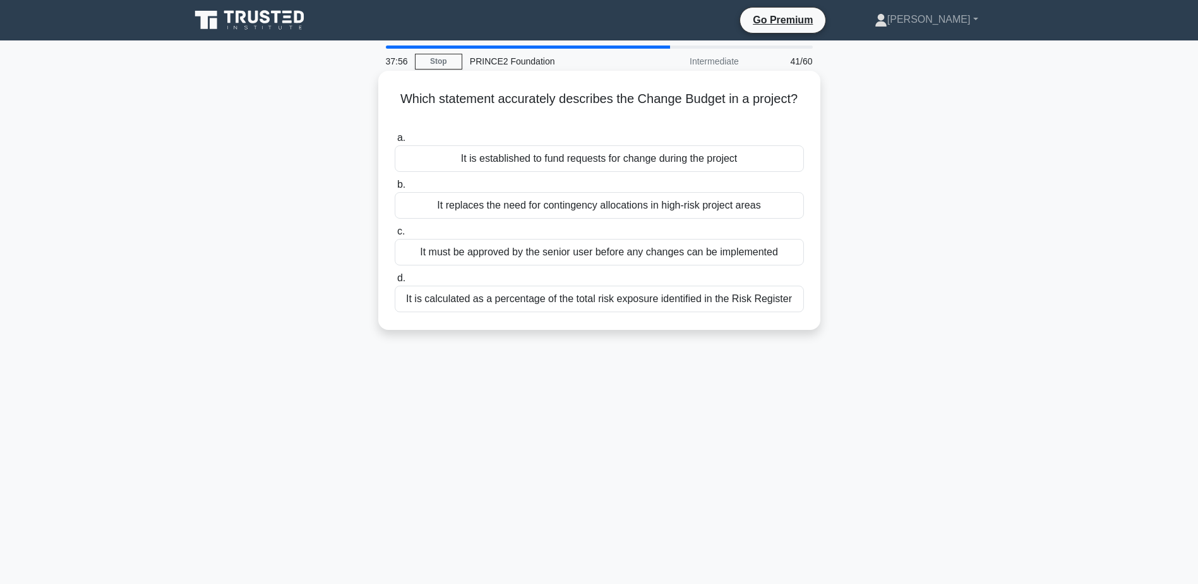
click at [620, 162] on div "It is established to fund requests for change during the project" at bounding box center [599, 158] width 409 height 27
click at [395, 142] on input "a. It is established to fund requests for change during the project" at bounding box center [395, 138] width 0 height 8
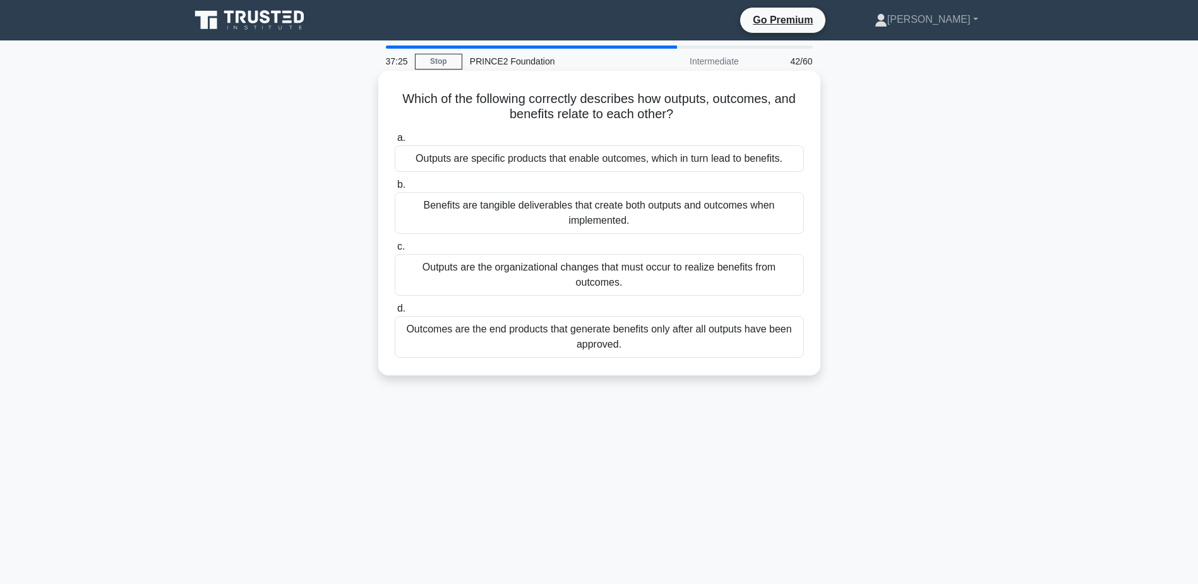
click at [622, 160] on div "Outputs are specific products that enable outcomes, which in turn lead to benef…" at bounding box center [599, 158] width 409 height 27
click at [395, 142] on input "a. Outputs are specific products that enable outcomes, which in turn lead to be…" at bounding box center [395, 138] width 0 height 8
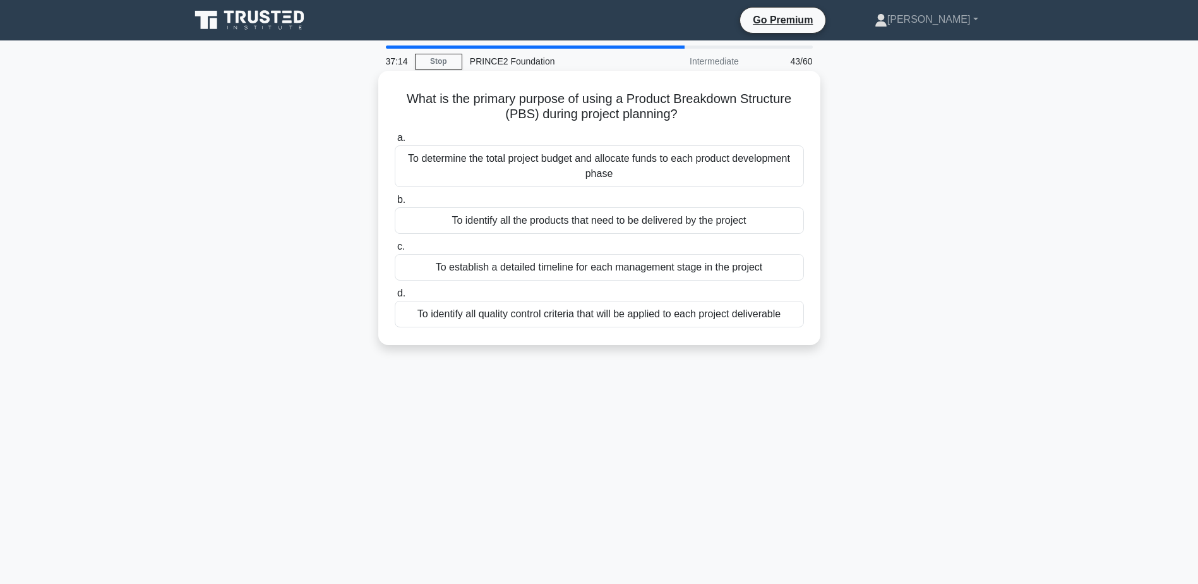
click at [563, 219] on div "To identify all the products that need to be delivered by the project" at bounding box center [599, 220] width 409 height 27
click at [395, 204] on input "b. To identify all the products that need to be delivered by the project" at bounding box center [395, 200] width 0 height 8
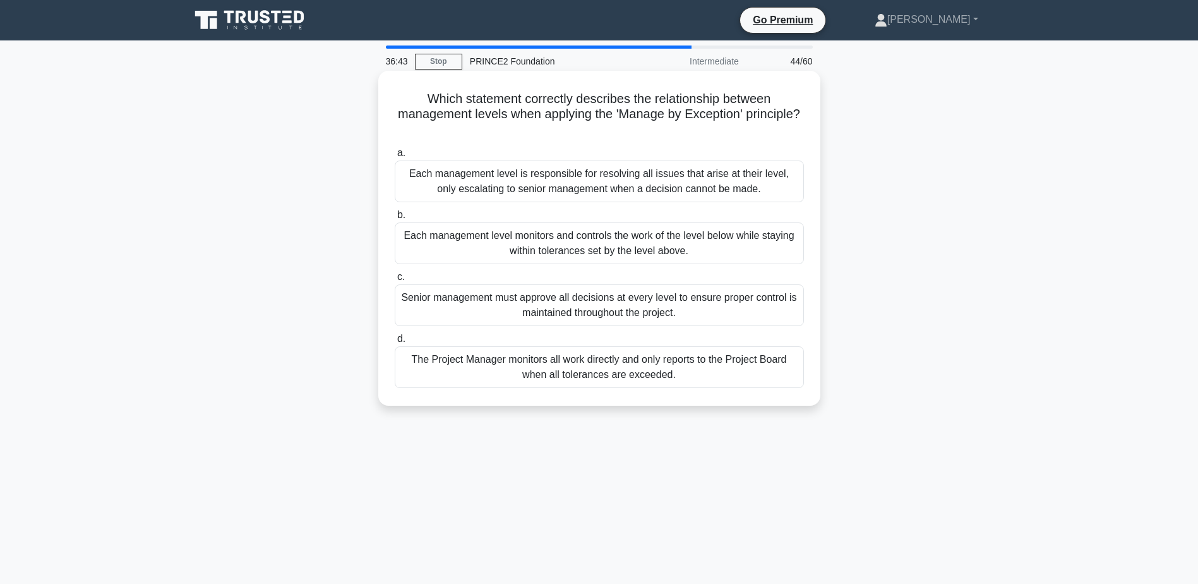
click at [575, 243] on div "Each management level monitors and controls the work of the level below while s…" at bounding box center [599, 243] width 409 height 42
click at [395, 219] on input "b. Each management level monitors and controls the work of the level below whil…" at bounding box center [395, 215] width 0 height 8
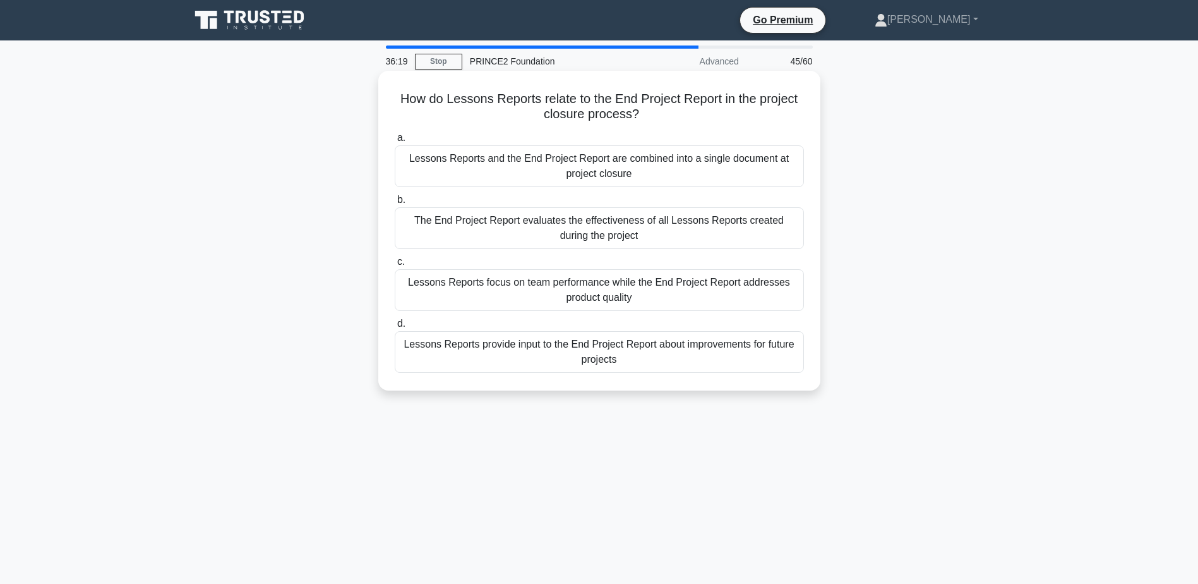
click at [632, 348] on div "Lessons Reports provide input to the End Project Report about improvements for …" at bounding box center [599, 352] width 409 height 42
click at [395, 328] on input "d. Lessons Reports provide input to the End Project Report about improvements f…" at bounding box center [395, 324] width 0 height 8
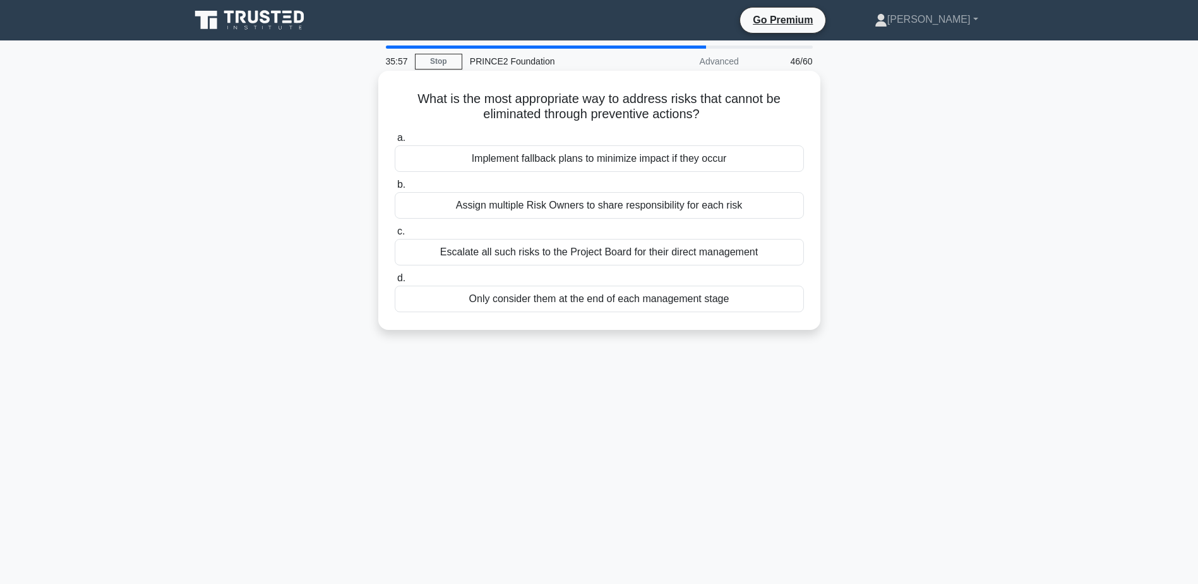
click at [551, 160] on div "Implement fallback plans to minimize impact if they occur" at bounding box center [599, 158] width 409 height 27
click at [395, 142] on input "a. Implement fallback plans to minimize impact if they occur" at bounding box center [395, 138] width 0 height 8
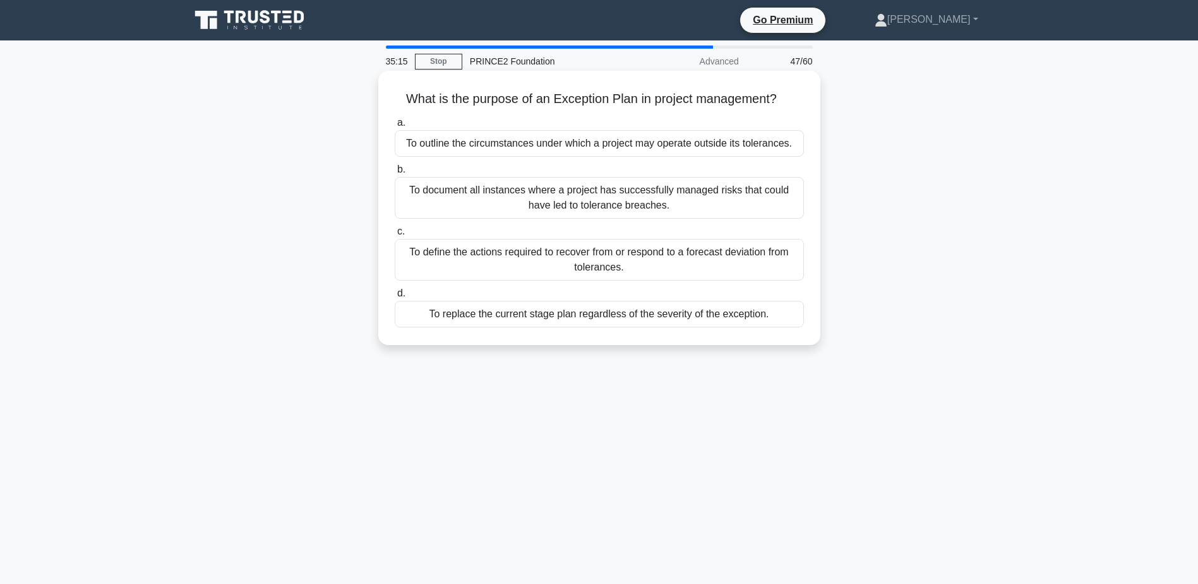
click at [645, 265] on div "To define the actions required to recover from or respond to a forecast deviati…" at bounding box center [599, 260] width 409 height 42
click at [395, 236] on input "c. To define the actions required to recover from or respond to a forecast devi…" at bounding box center [395, 231] width 0 height 8
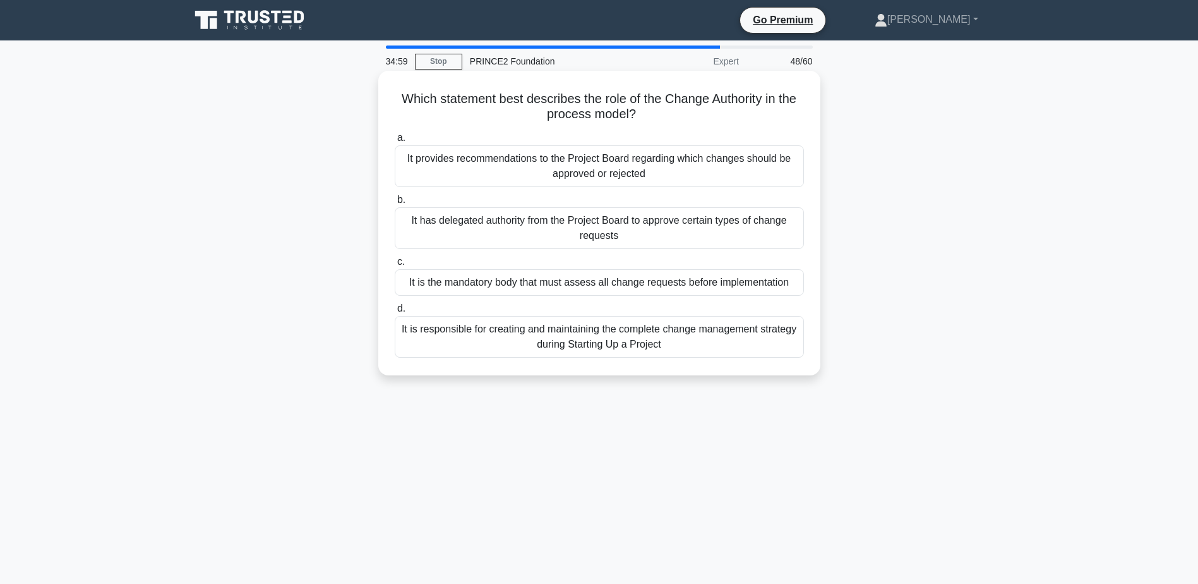
click at [642, 232] on div "It has delegated authority from the Project Board to approve certain types of c…" at bounding box center [599, 228] width 409 height 42
click at [395, 204] on input "b. It has delegated authority from the Project Board to approve certain types o…" at bounding box center [395, 200] width 0 height 8
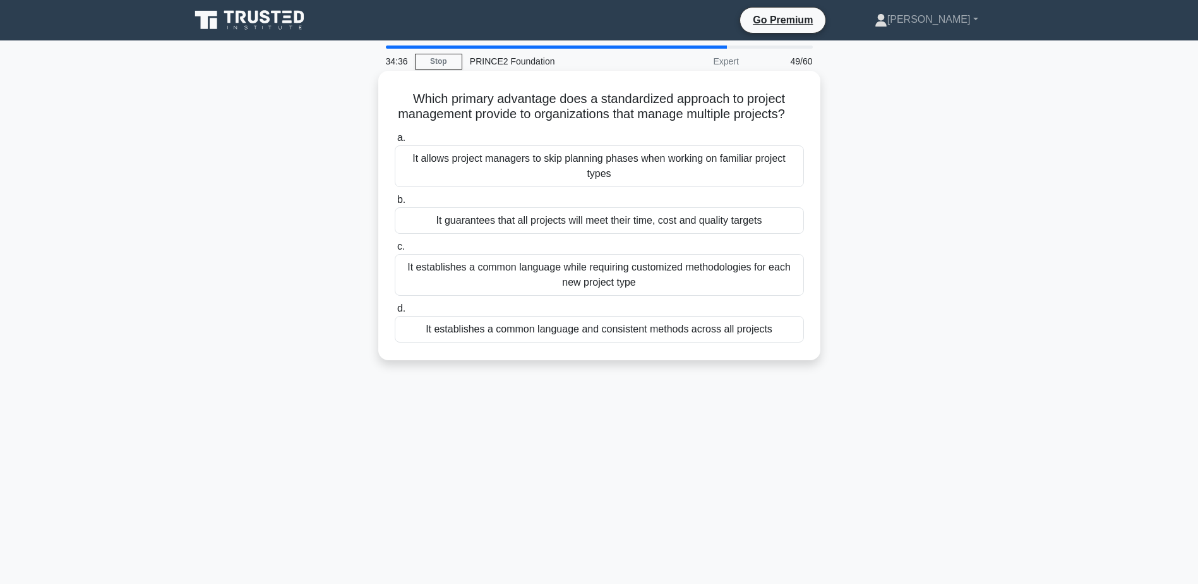
click at [661, 293] on div "It establishes a common language while requiring customized methodologies for e…" at bounding box center [599, 275] width 409 height 42
click at [395, 251] on input "c. It establishes a common language while requiring customized methodologies fo…" at bounding box center [395, 247] width 0 height 8
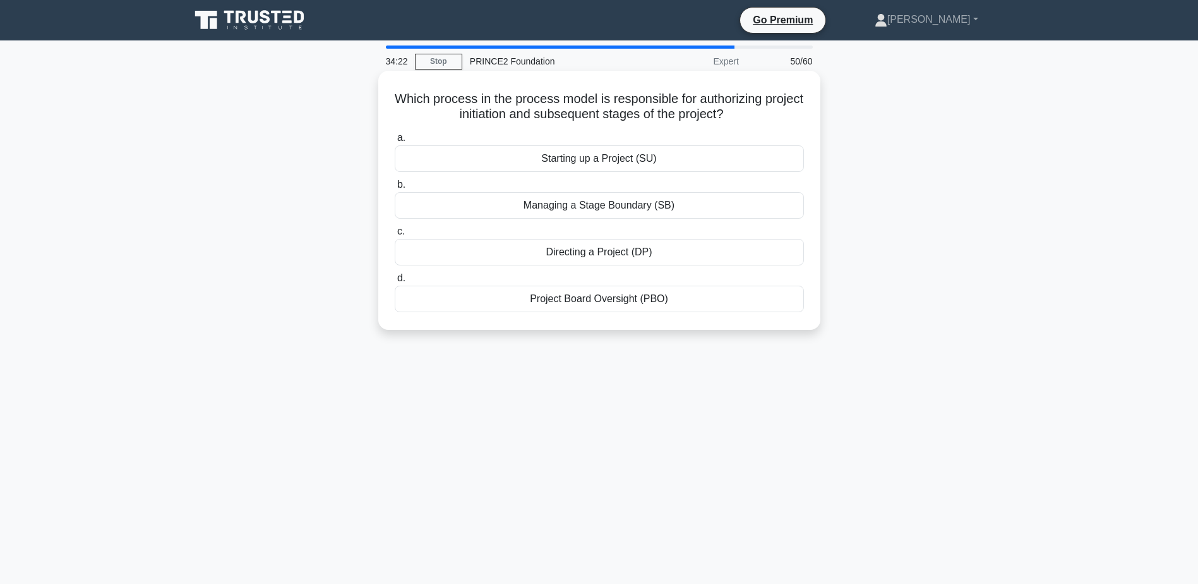
click at [614, 301] on div "Project Board Oversight (PBO)" at bounding box center [599, 299] width 409 height 27
click at [395, 282] on input "d. Project Board Oversight (PBO)" at bounding box center [395, 278] width 0 height 8
click at [613, 158] on div "Appointing the Executive" at bounding box center [599, 158] width 409 height 27
click at [395, 142] on input "a. Appointing the Executive" at bounding box center [395, 138] width 0 height 8
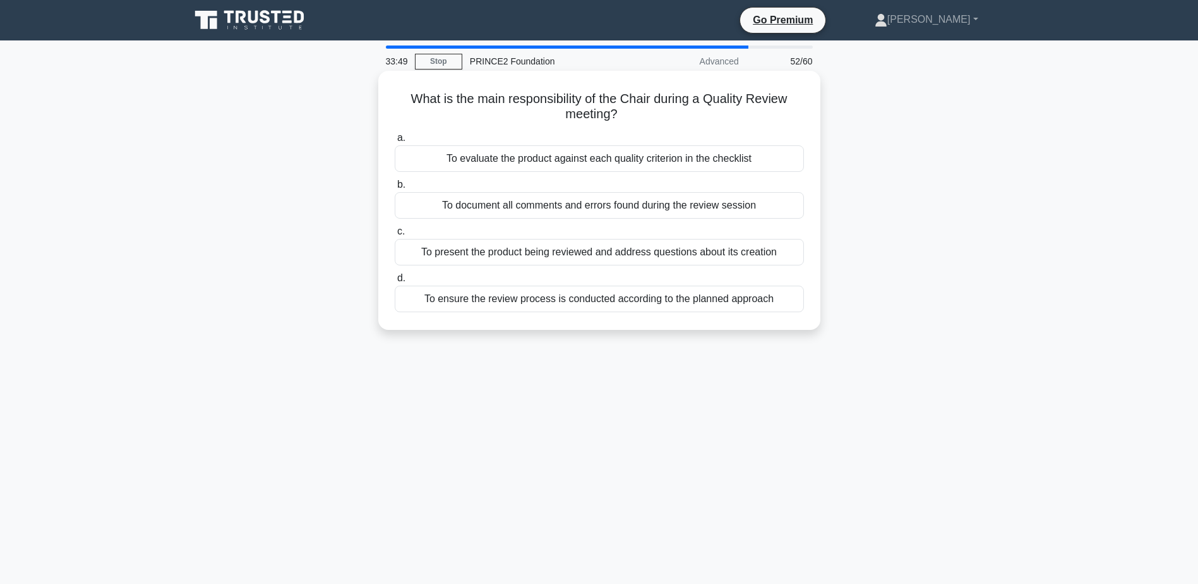
click at [618, 300] on div "To ensure the review process is conducted according to the planned approach" at bounding box center [599, 299] width 409 height 27
click at [395, 282] on input "d. To ensure the review process is conducted according to the planned approach" at bounding box center [395, 278] width 0 height 8
click at [570, 203] on div "When significant changes to the stage plan's activities are required" at bounding box center [599, 205] width 409 height 27
click at [395, 189] on input "b. When significant changes to the stage plan's activities are required" at bounding box center [395, 185] width 0 height 8
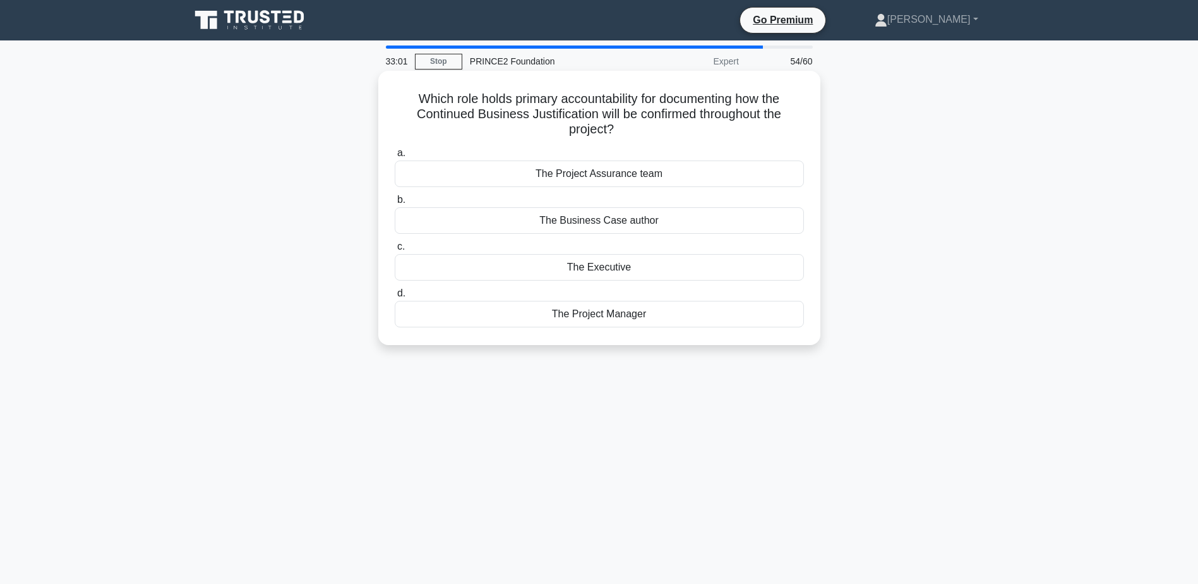
click at [609, 268] on div "The Executive" at bounding box center [599, 267] width 409 height 27
click at [395, 251] on input "c. The Executive" at bounding box center [395, 247] width 0 height 8
click at [605, 226] on div "The Project Board" at bounding box center [599, 220] width 409 height 27
click at [395, 204] on input "b. The Project Board" at bounding box center [395, 200] width 0 height 8
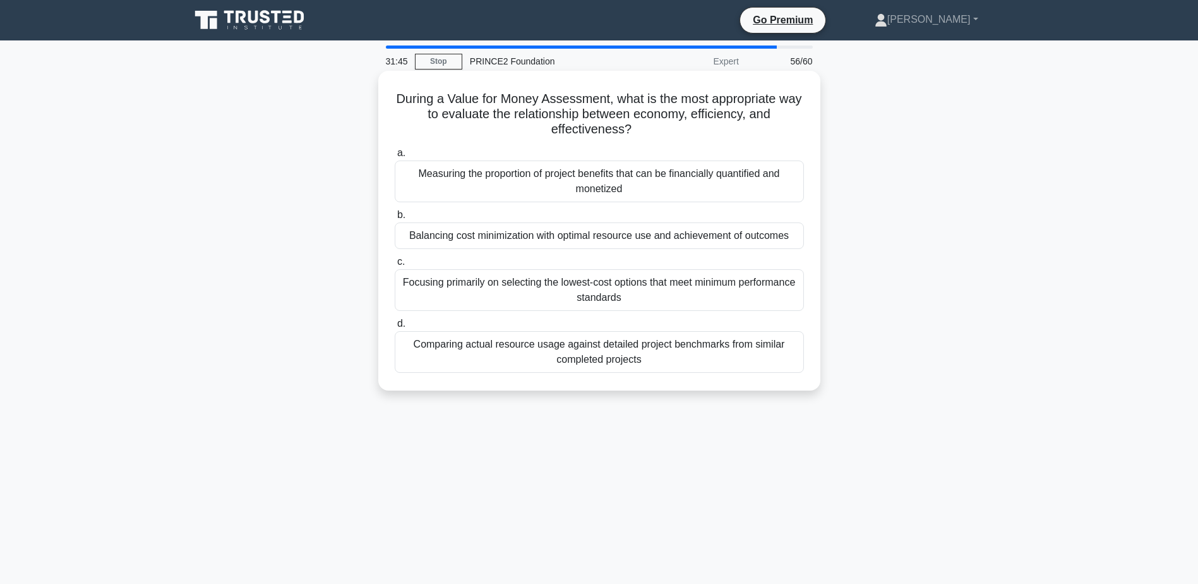
click at [602, 234] on div "Balancing cost minimization with optimal resource use and achievement of outcom…" at bounding box center [599, 235] width 409 height 27
click at [395, 219] on input "b. Balancing cost minimization with optimal resource use and achievement of out…" at bounding box center [395, 215] width 0 height 8
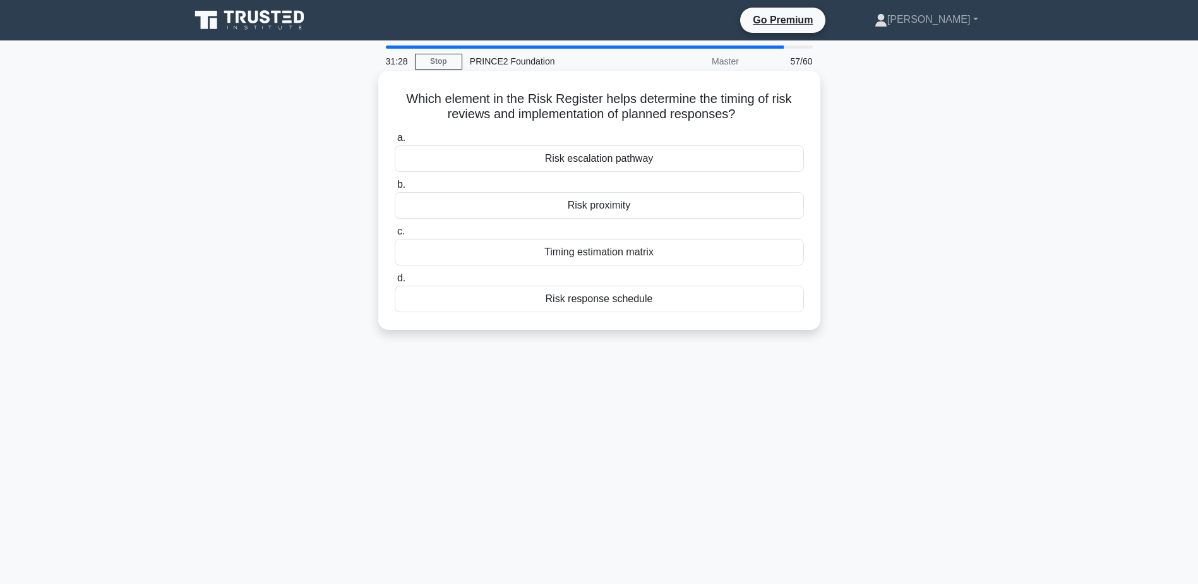
click at [601, 208] on div "Risk proximity" at bounding box center [599, 205] width 409 height 27
click at [395, 189] on input "b. Risk proximity" at bounding box center [395, 185] width 0 height 8
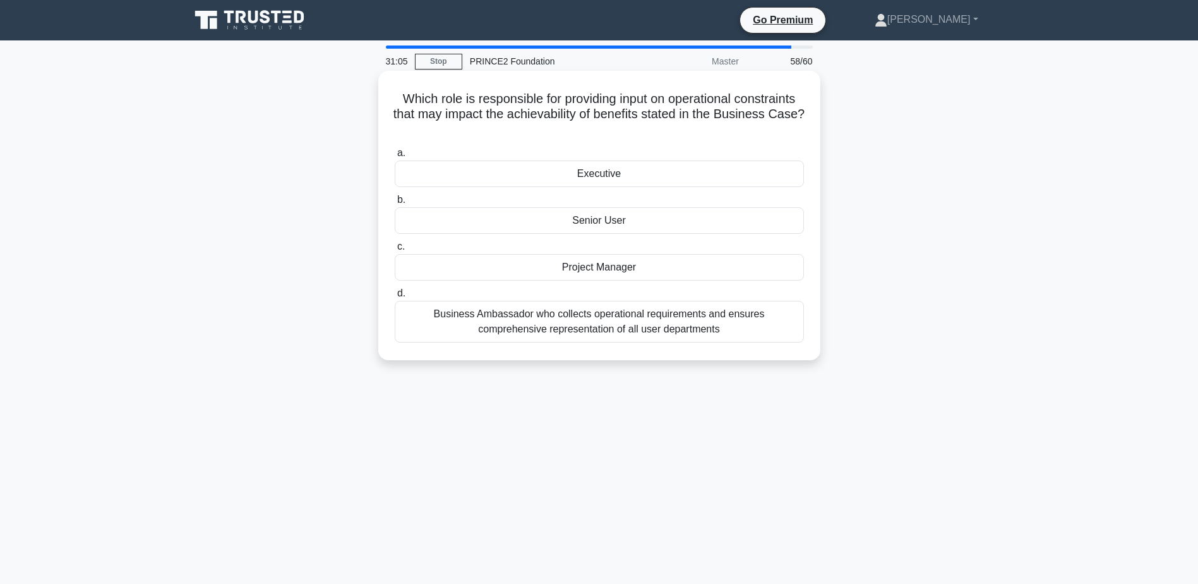
click at [602, 222] on div "Senior User" at bounding box center [599, 220] width 409 height 27
click at [395, 204] on input "b. Senior User" at bounding box center [395, 200] width 0 height 8
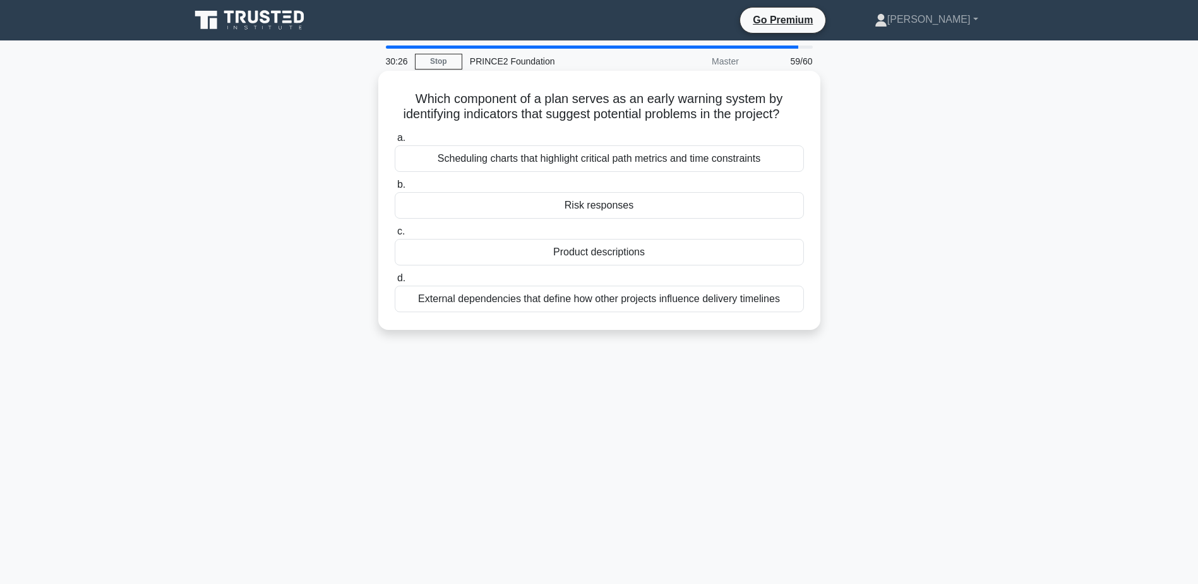
click at [622, 219] on div "Risk responses" at bounding box center [599, 205] width 409 height 27
click at [395, 189] on input "b. Risk responses" at bounding box center [395, 185] width 0 height 8
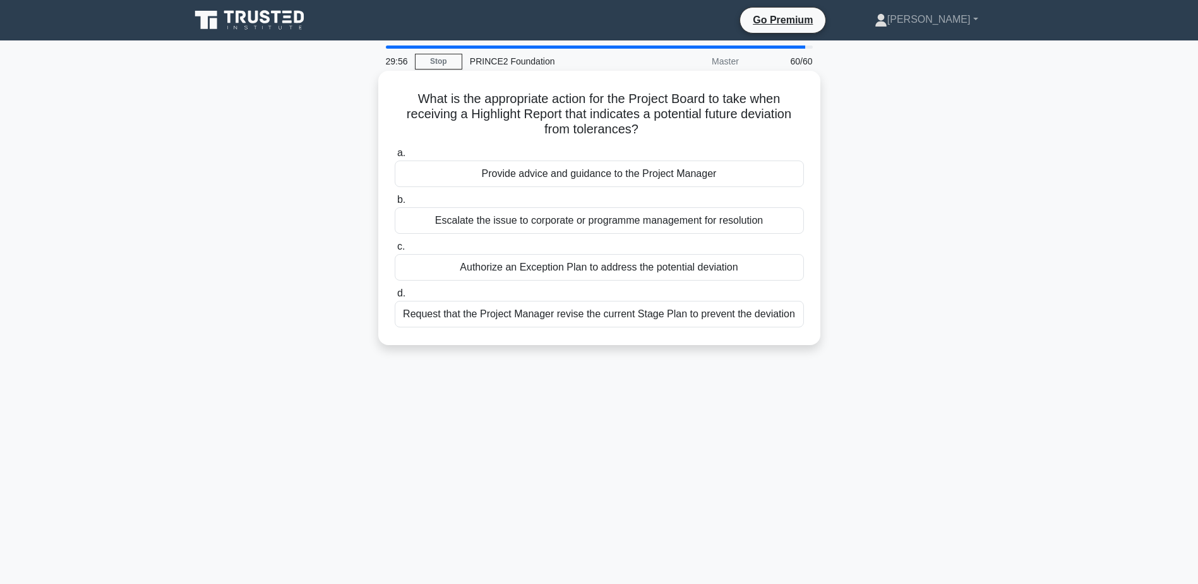
click at [651, 178] on div "Provide advice and guidance to the Project Manager" at bounding box center [599, 173] width 409 height 27
click at [395, 157] on input "a. Provide advice and guidance to the Project Manager" at bounding box center [395, 153] width 0 height 8
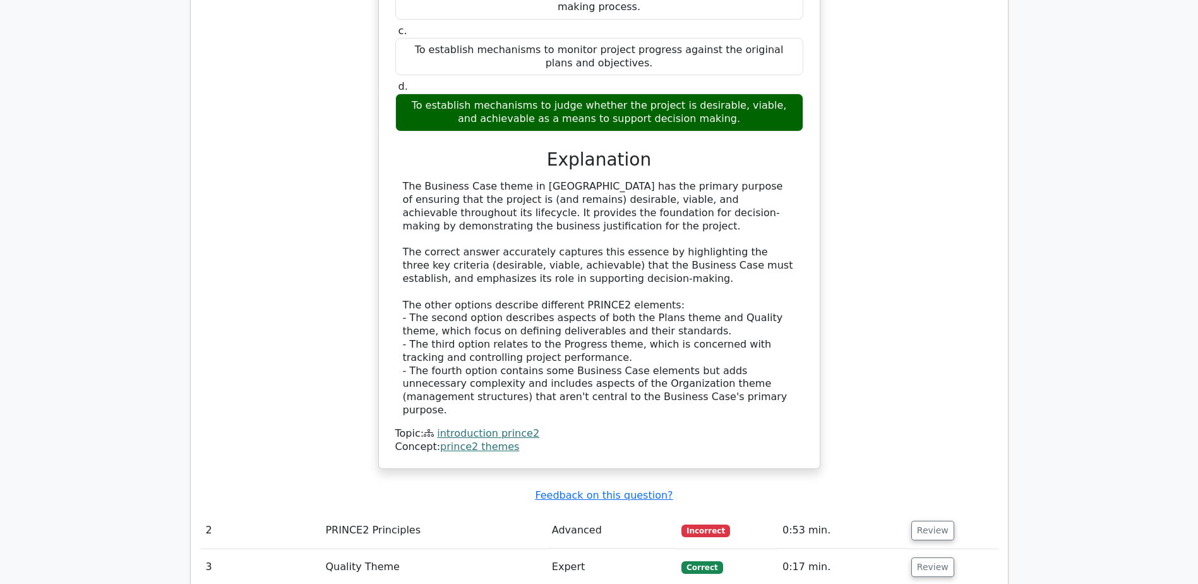
scroll to position [1579, 0]
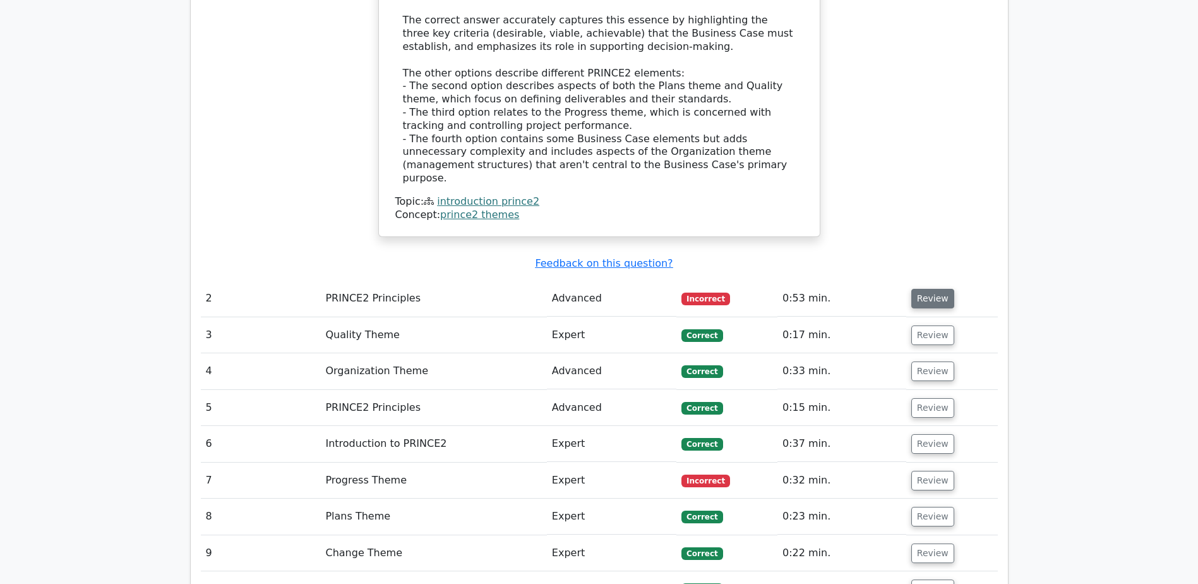
click at [926, 289] on button "Review" at bounding box center [933, 299] width 43 height 20
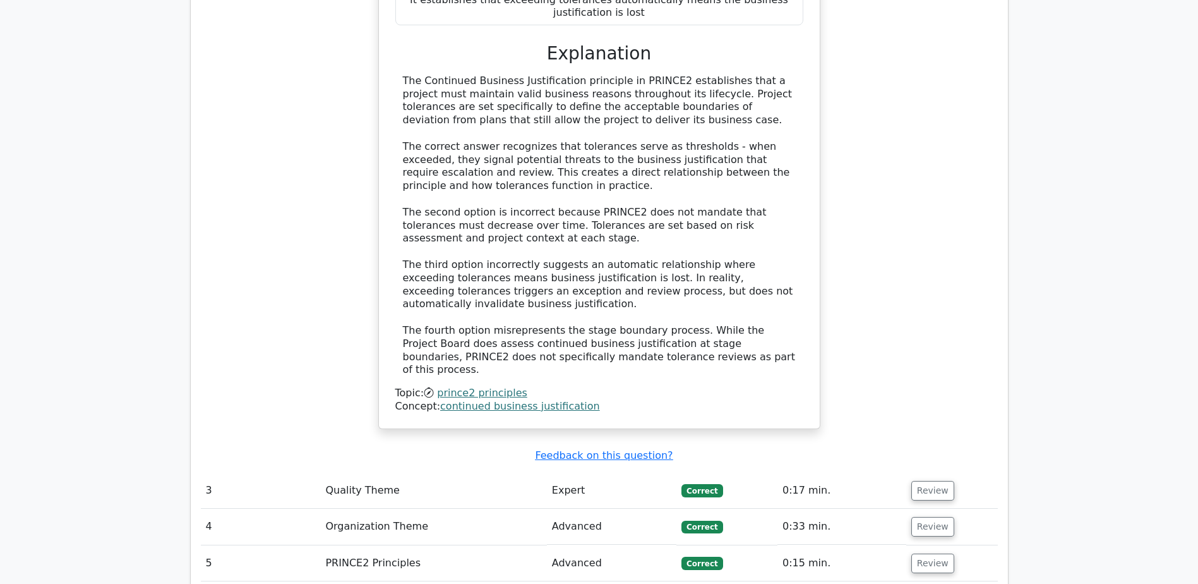
scroll to position [2401, 0]
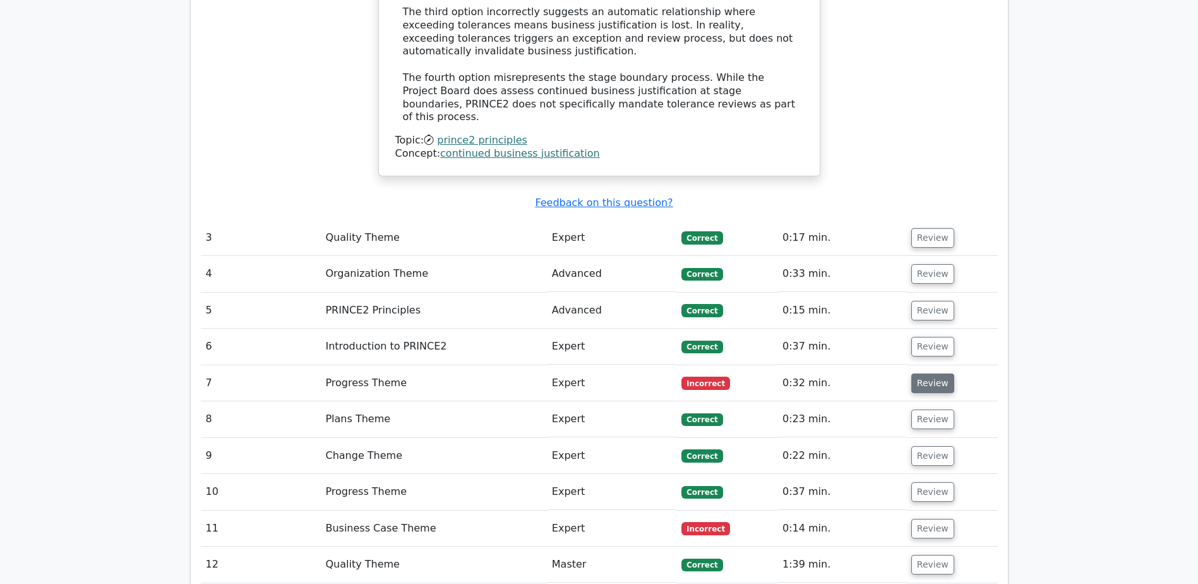
click at [939, 373] on button "Review" at bounding box center [933, 383] width 43 height 20
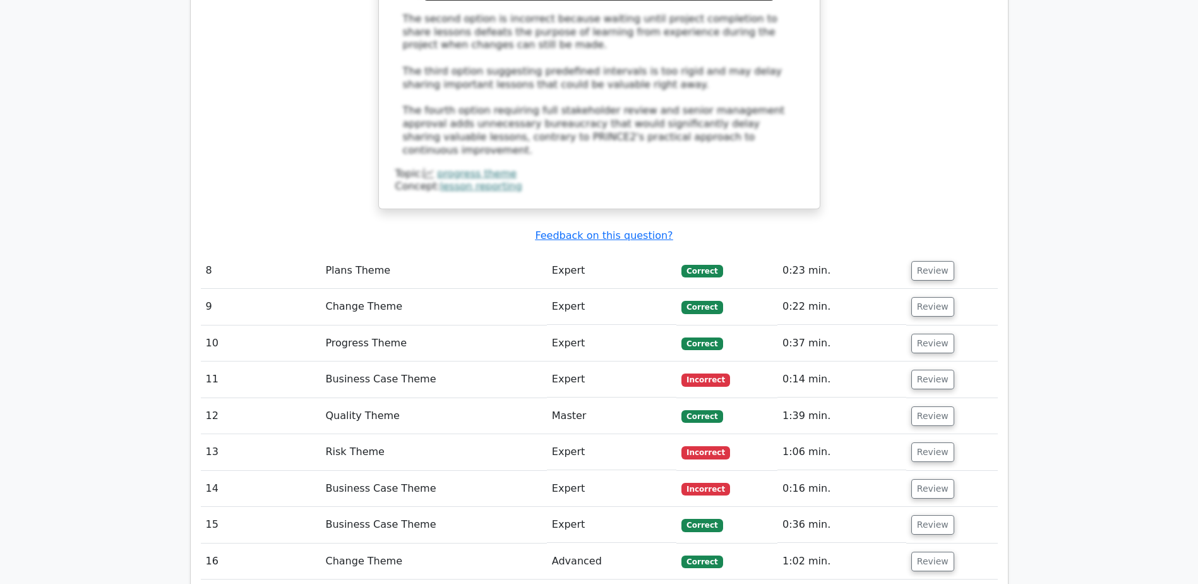
scroll to position [3222, 0]
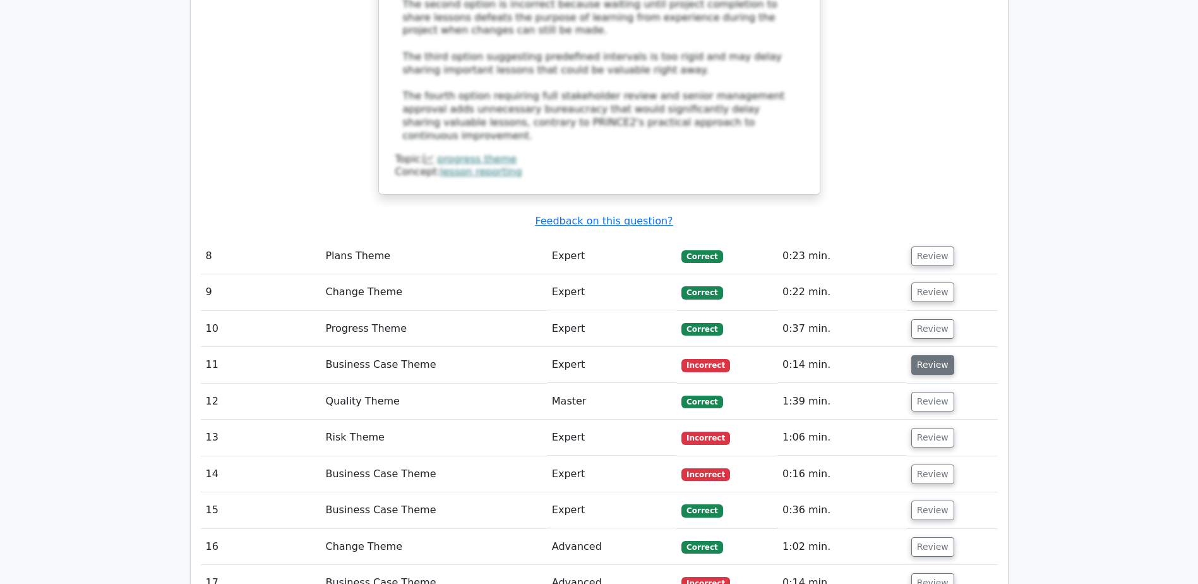
click at [932, 355] on button "Review" at bounding box center [933, 365] width 43 height 20
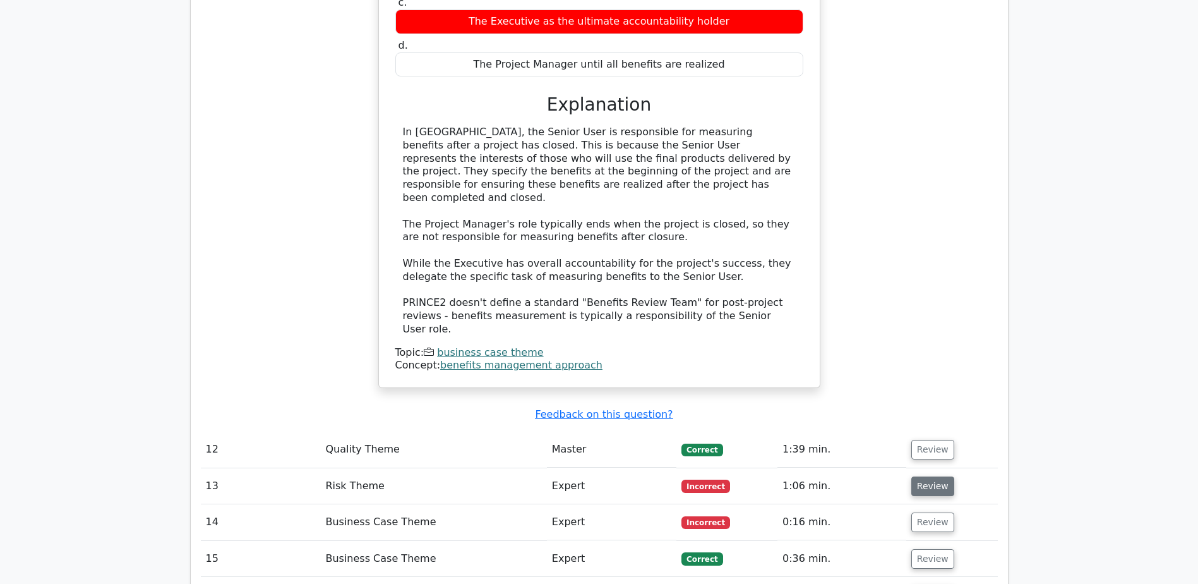
scroll to position [3791, 0]
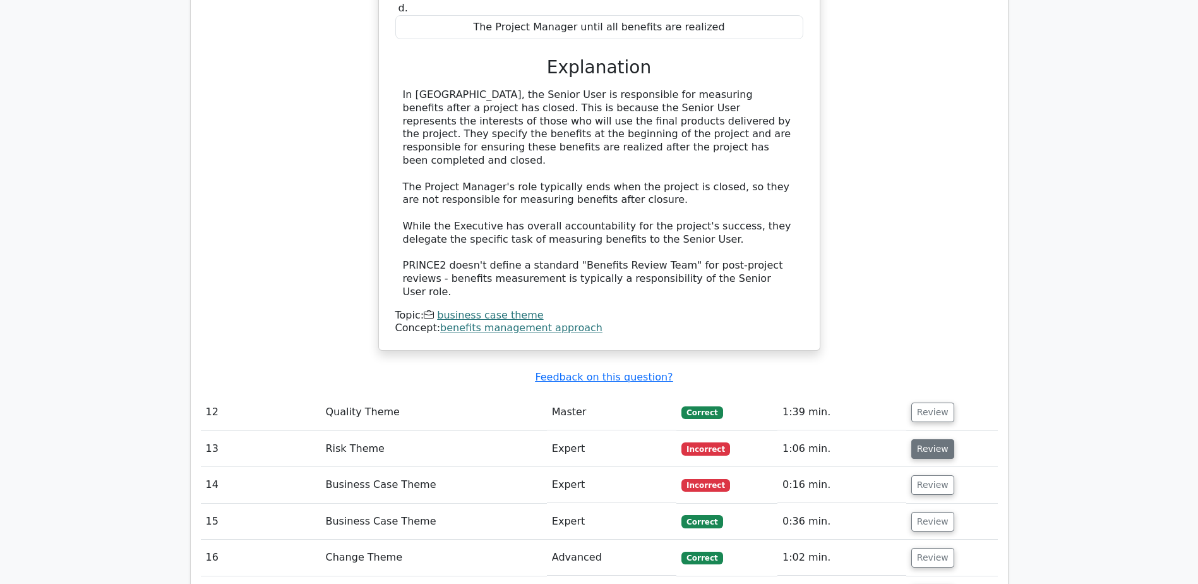
click at [932, 439] on button "Review" at bounding box center [933, 449] width 43 height 20
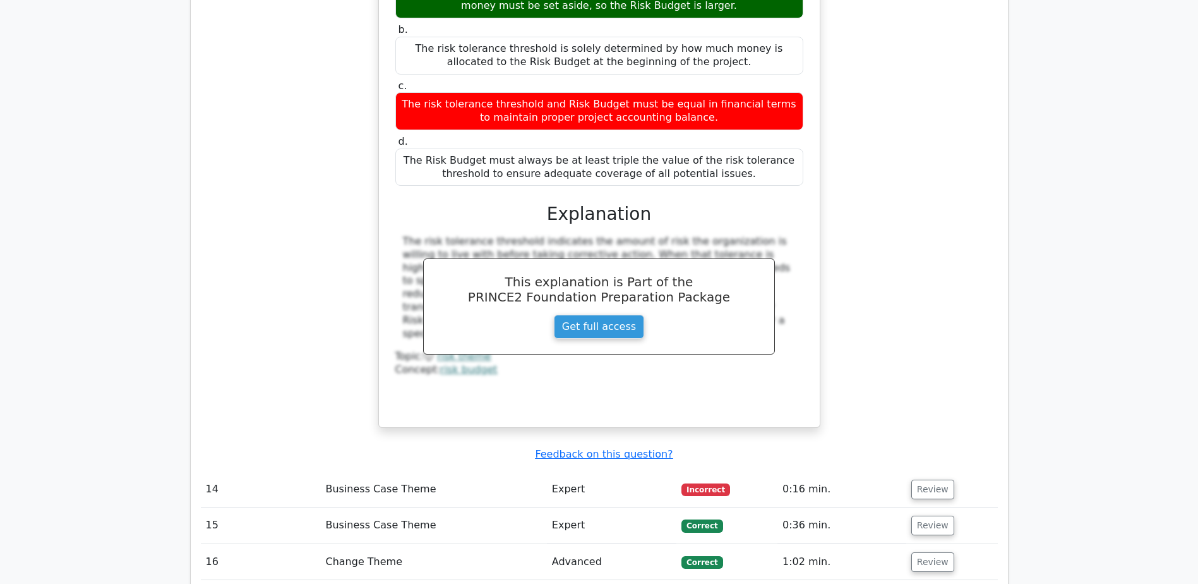
scroll to position [4422, 0]
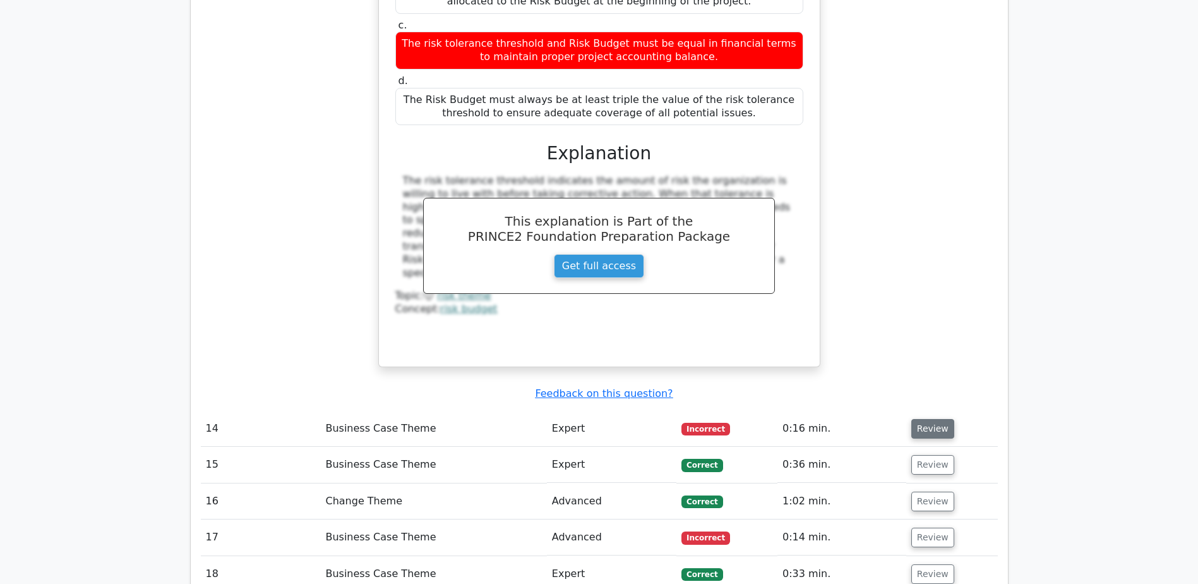
click at [936, 419] on button "Review" at bounding box center [933, 429] width 43 height 20
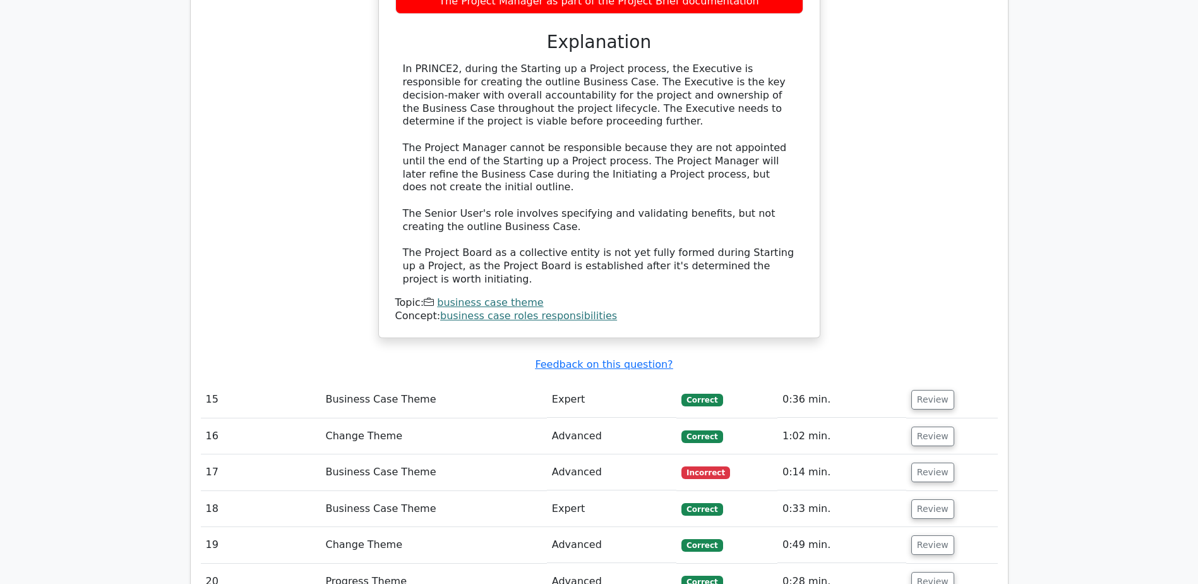
scroll to position [5117, 0]
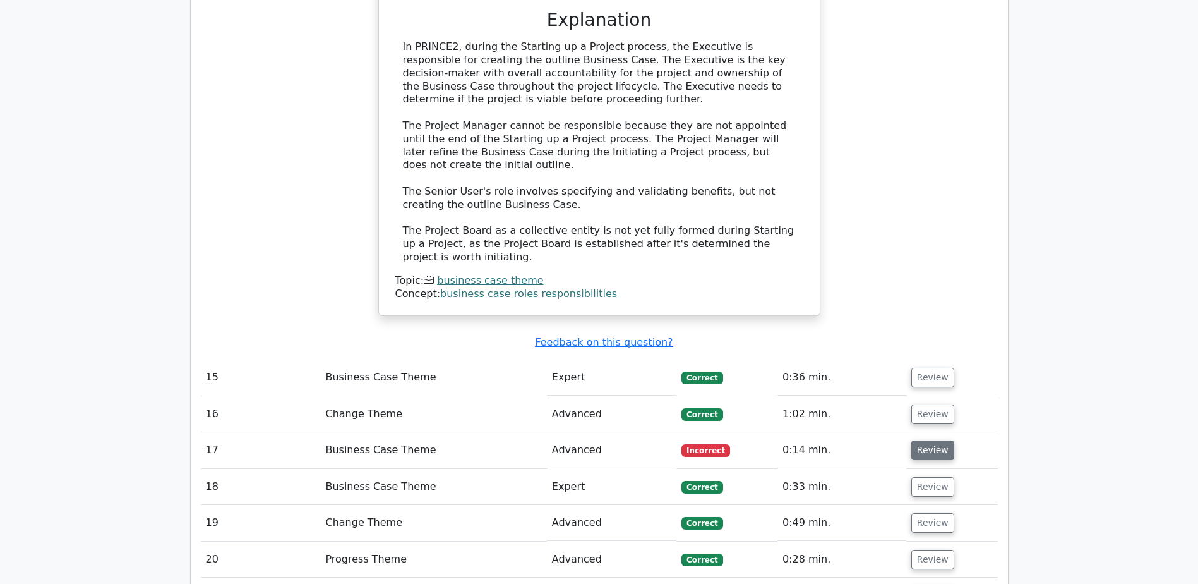
click at [928, 440] on button "Review" at bounding box center [933, 450] width 43 height 20
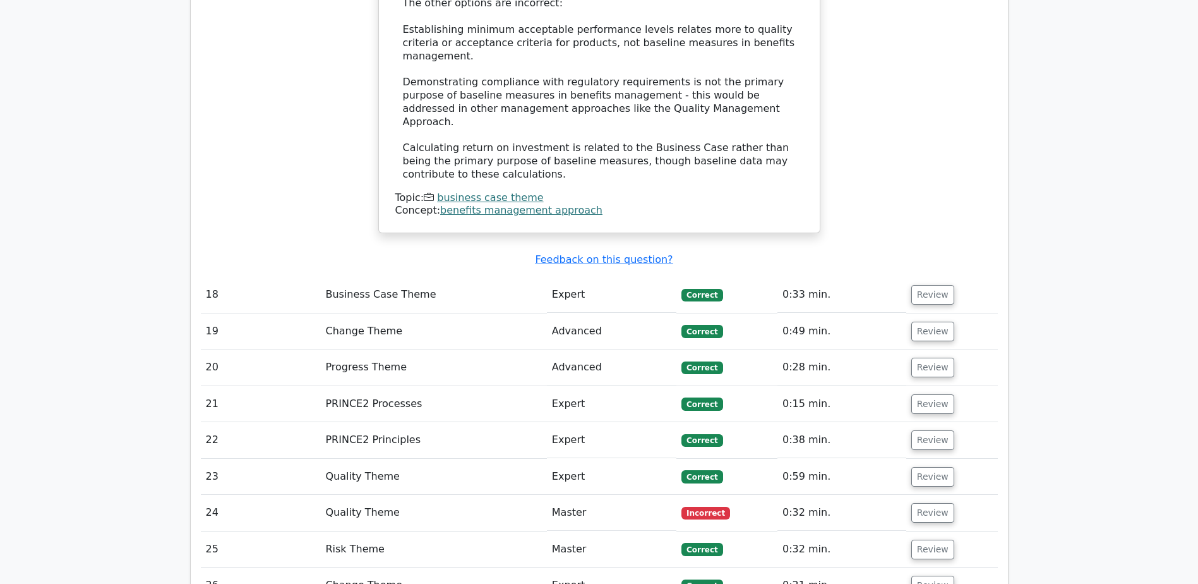
scroll to position [6065, 0]
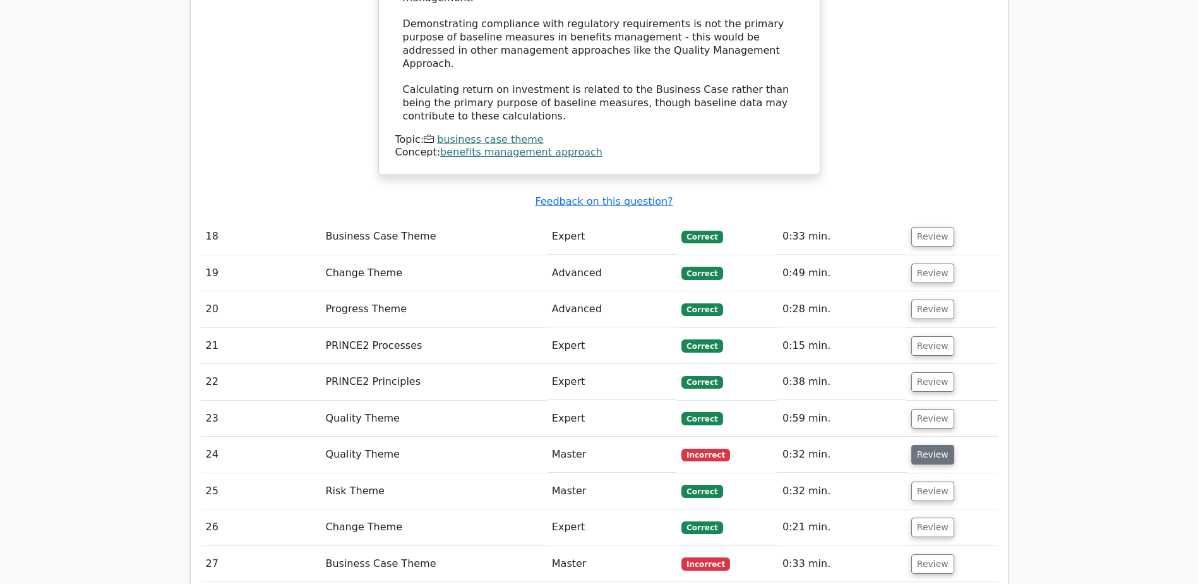
click at [919, 445] on button "Review" at bounding box center [933, 455] width 43 height 20
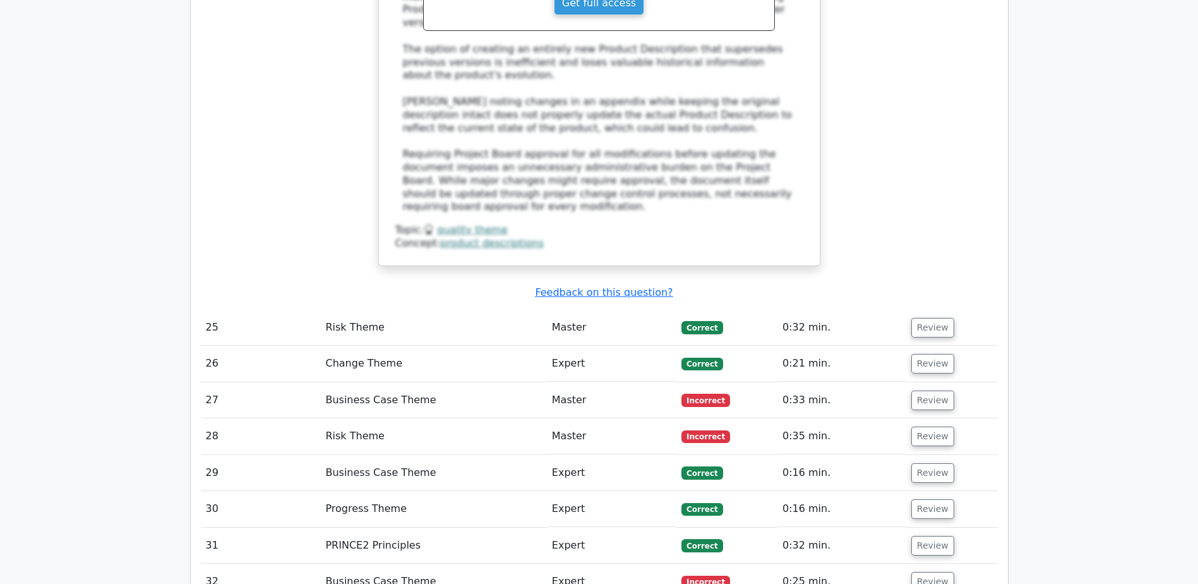
scroll to position [6949, 0]
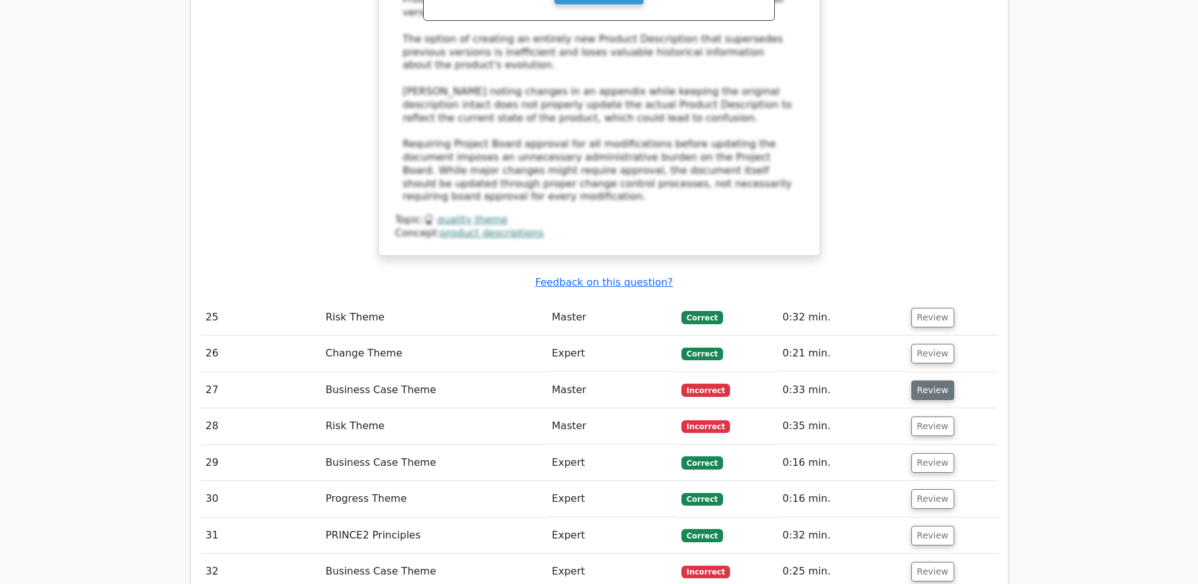
click at [930, 380] on button "Review" at bounding box center [933, 390] width 43 height 20
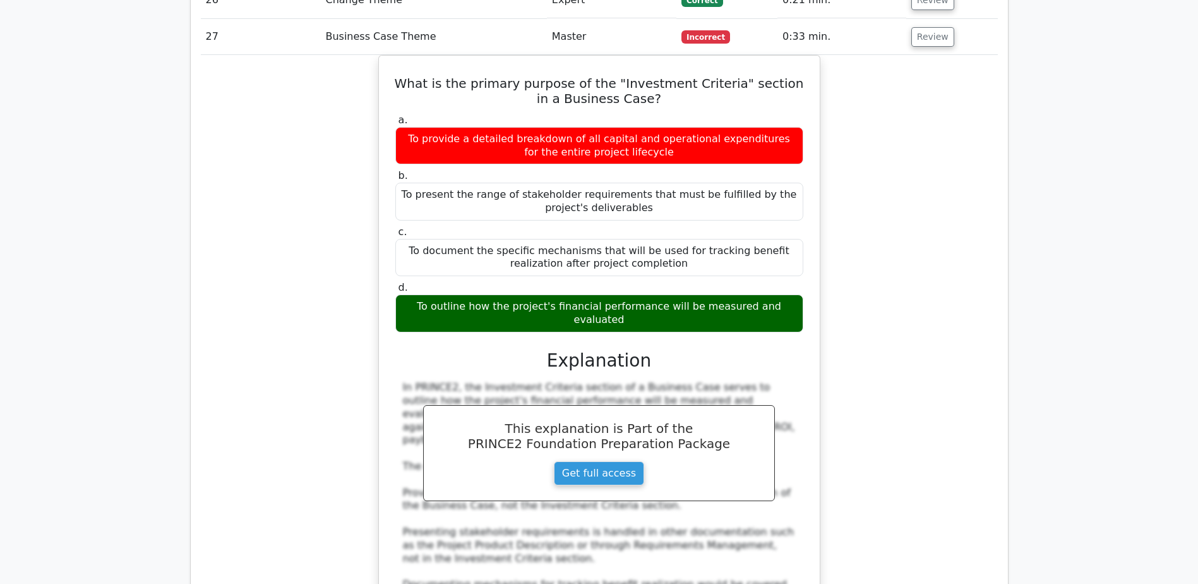
scroll to position [7518, 0]
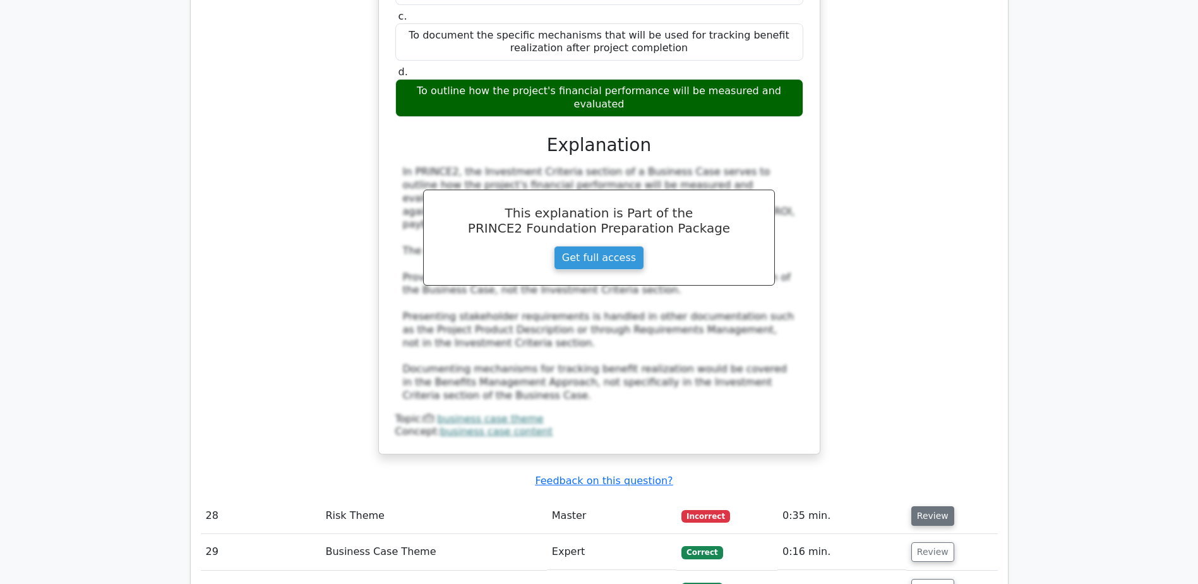
click at [934, 506] on button "Review" at bounding box center [933, 516] width 43 height 20
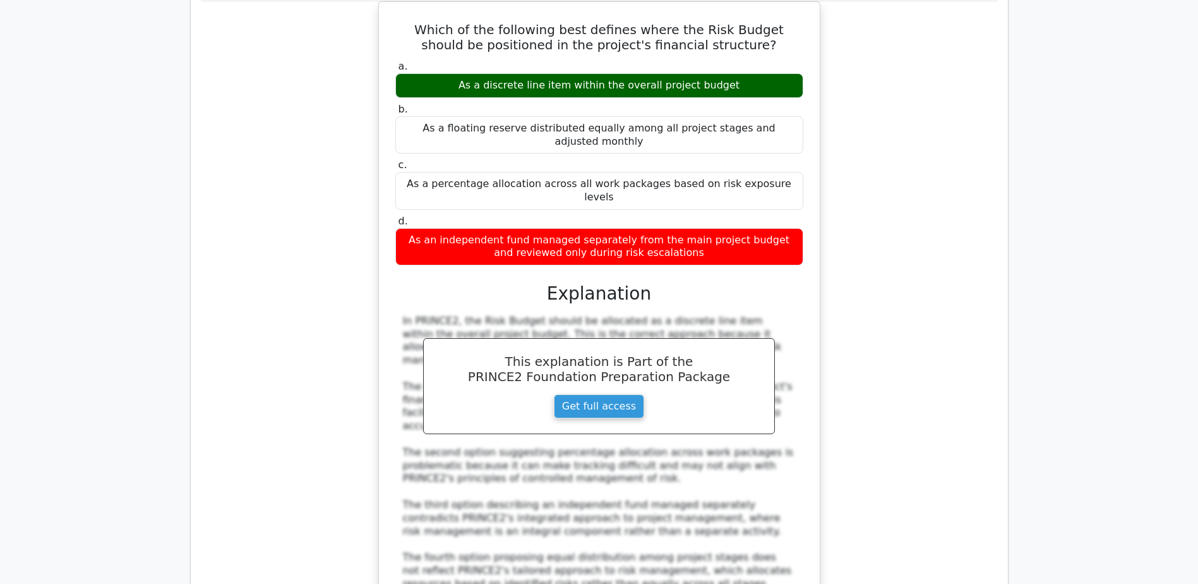
scroll to position [8213, 0]
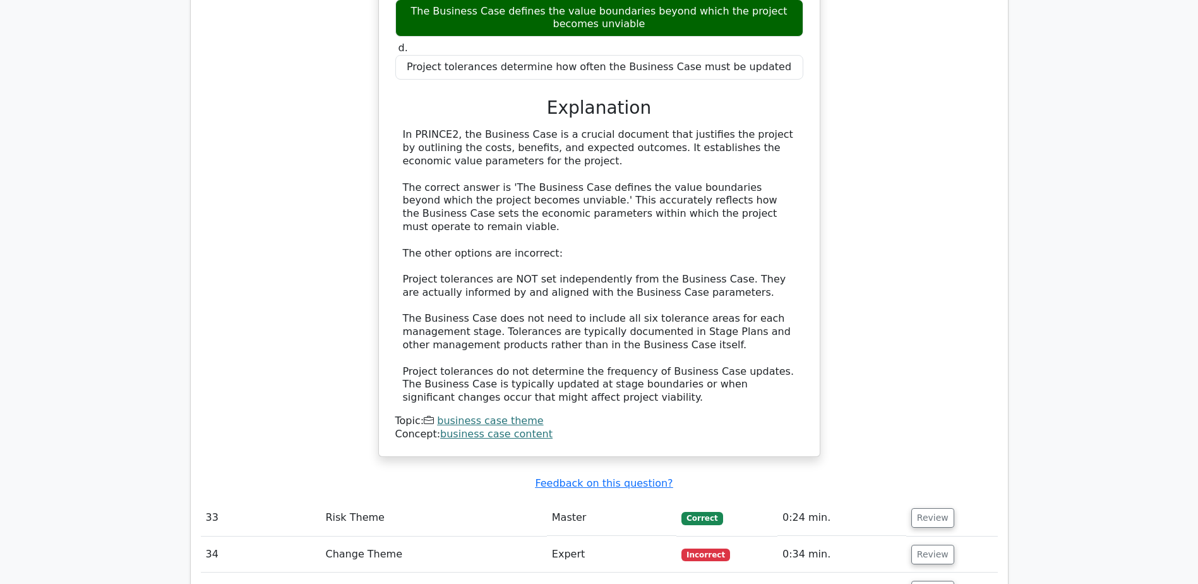
scroll to position [9161, 0]
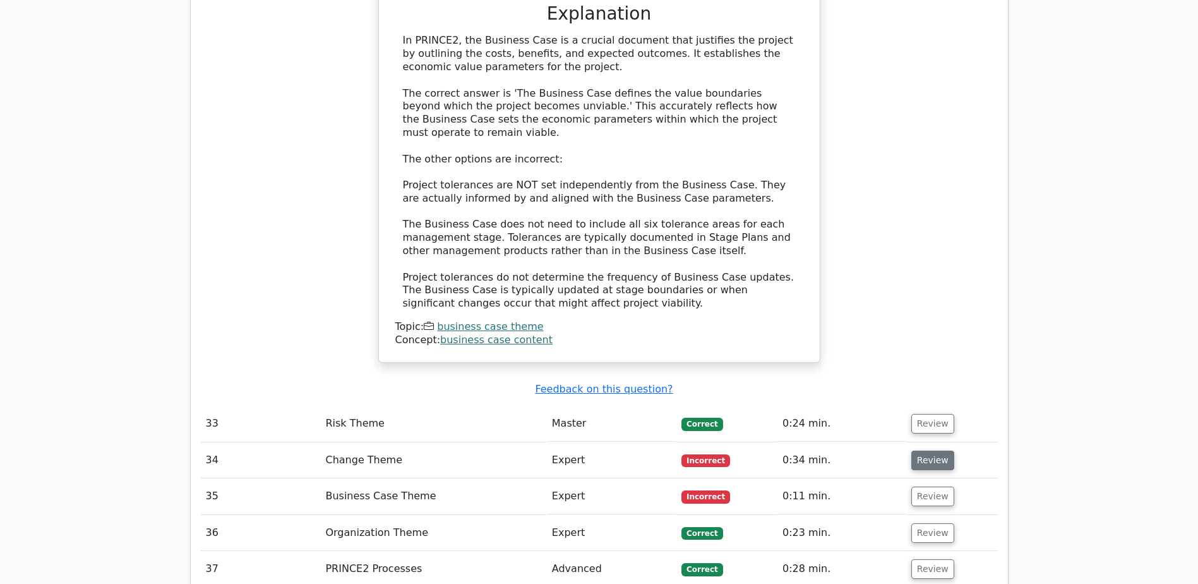
click at [924, 450] on button "Review" at bounding box center [933, 460] width 43 height 20
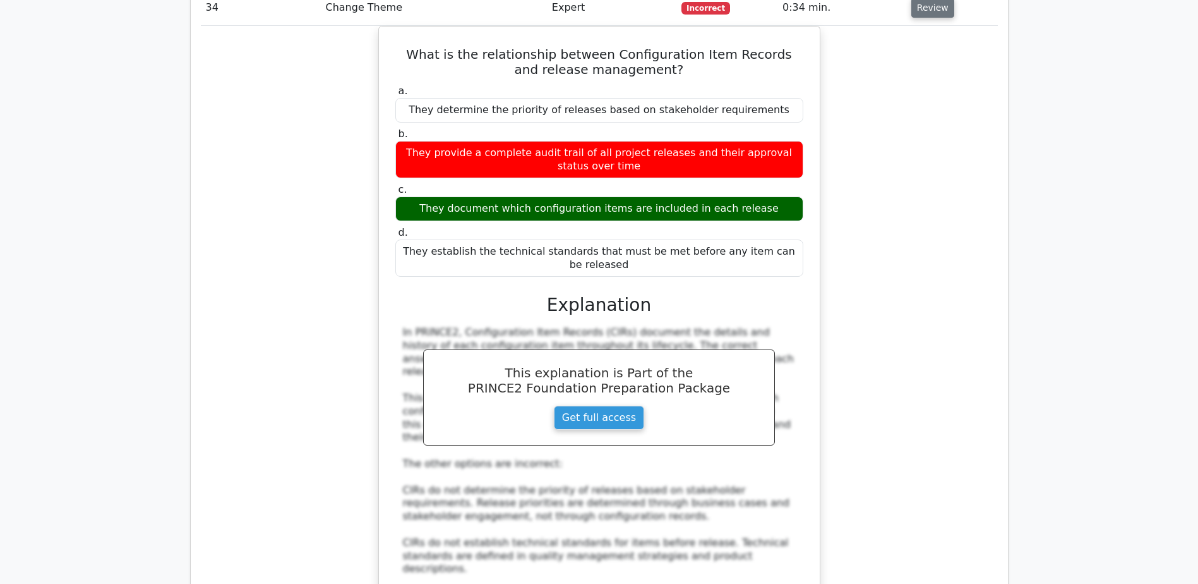
scroll to position [9729, 0]
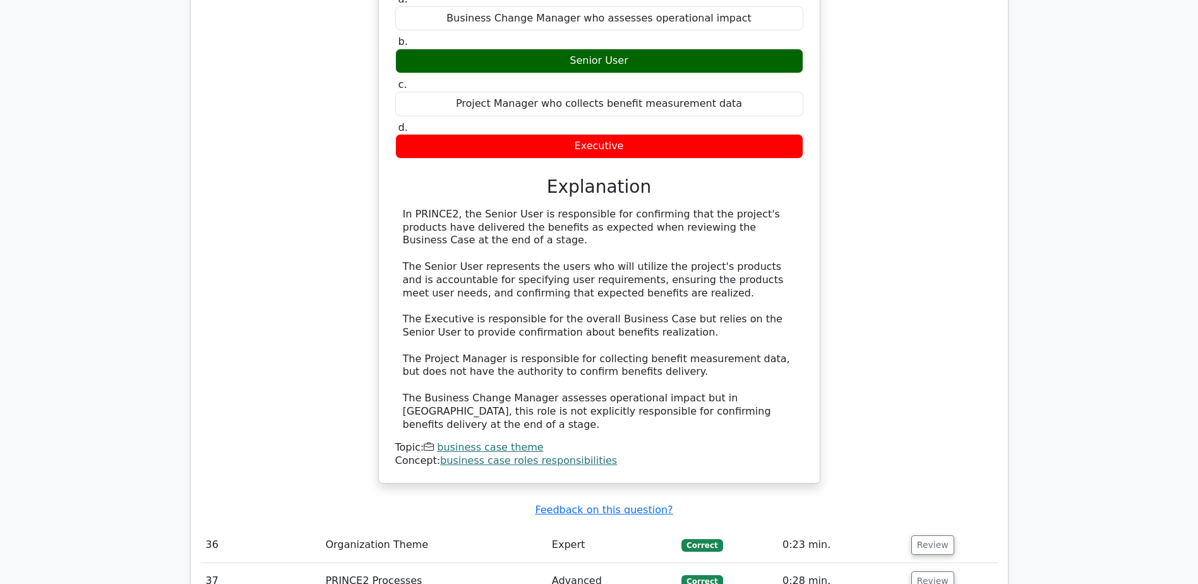
scroll to position [10487, 0]
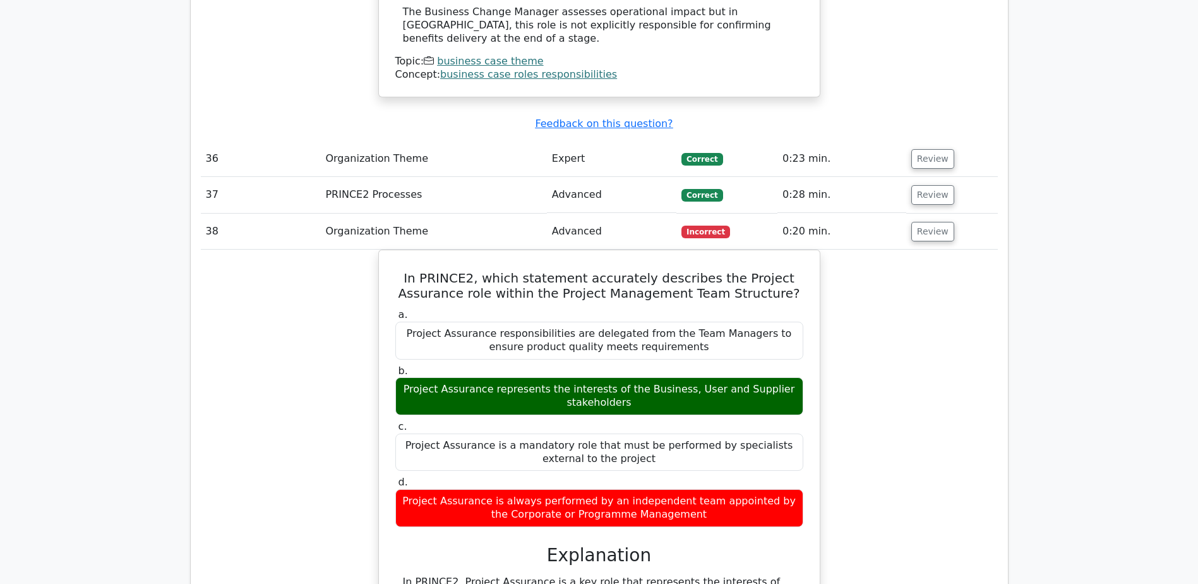
scroll to position [11119, 0]
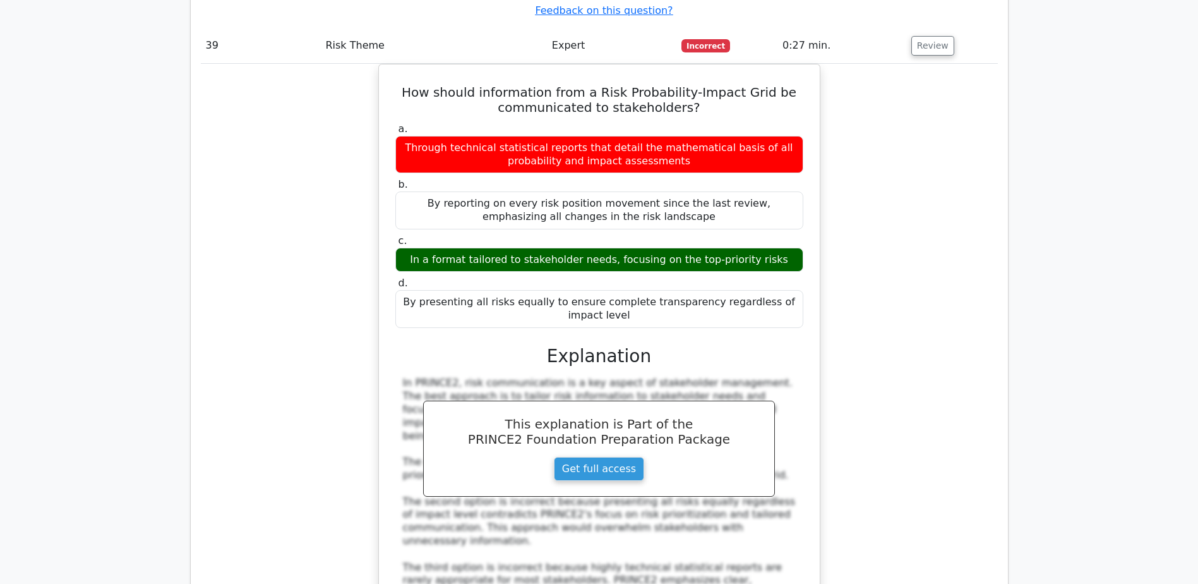
scroll to position [11751, 0]
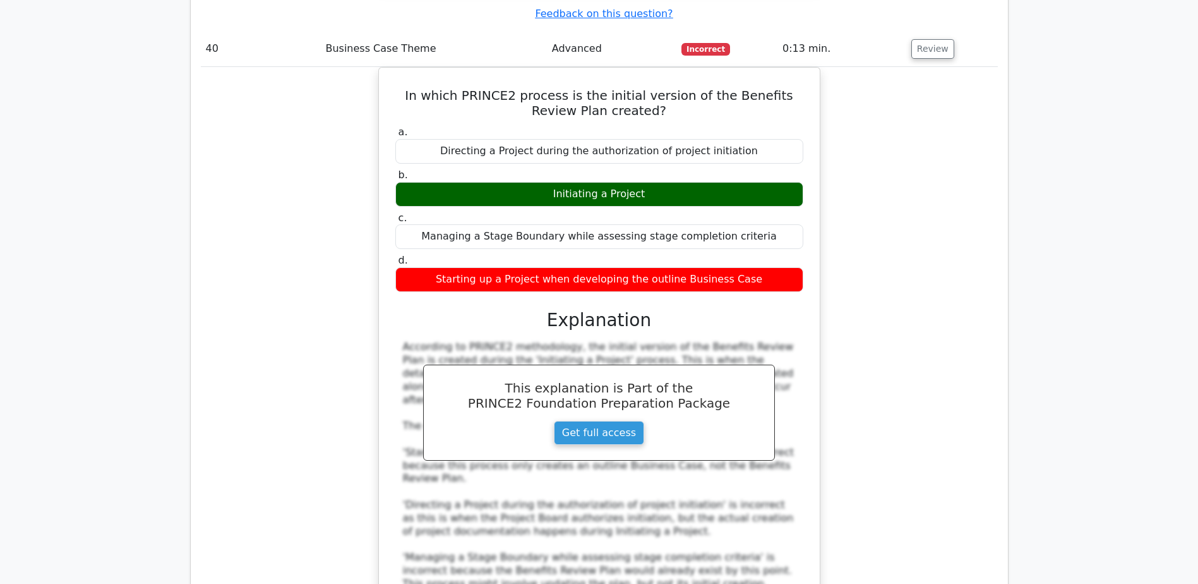
scroll to position [12635, 0]
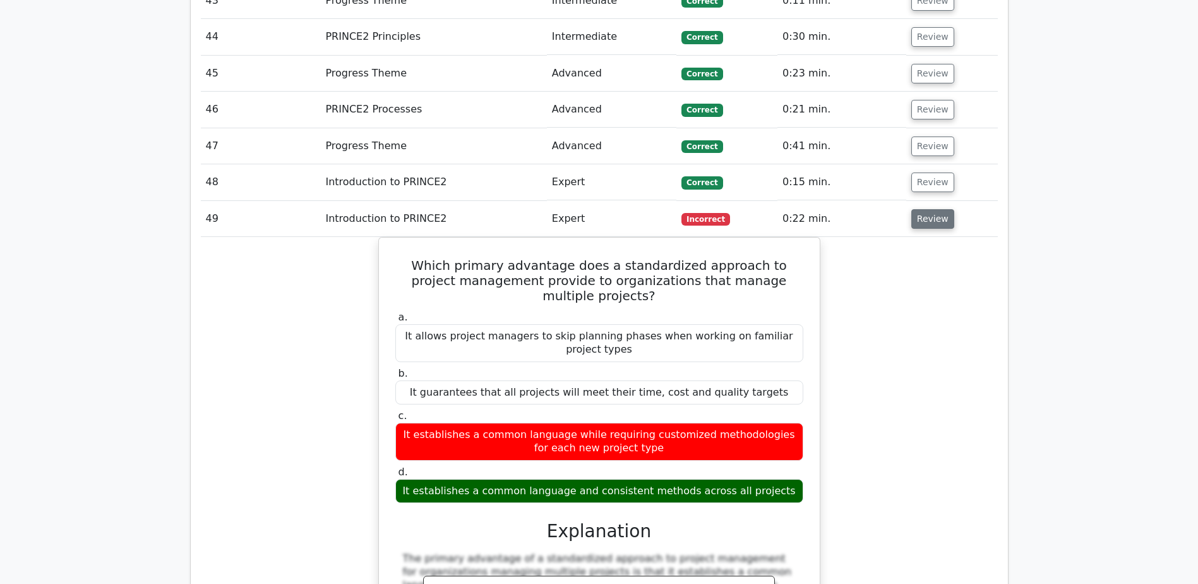
scroll to position [13393, 0]
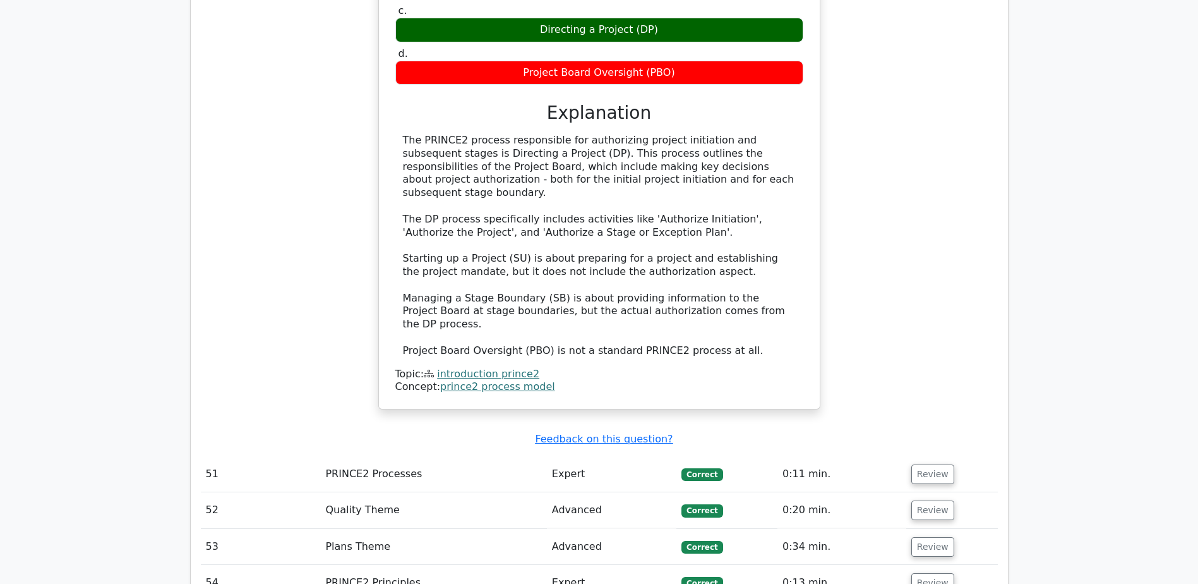
scroll to position [14671, 0]
